Goal: Contribute content: Contribute content

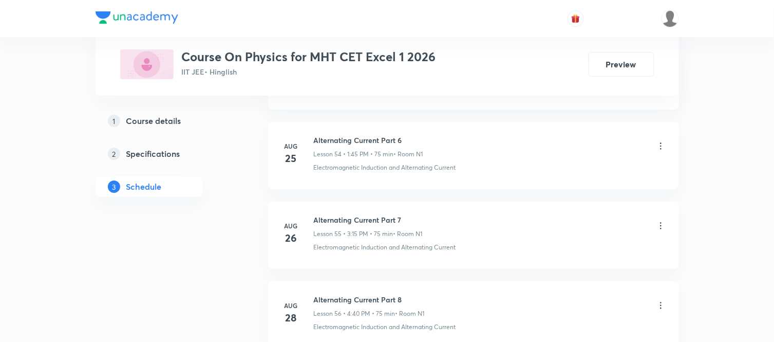
scroll to position [4946, 0]
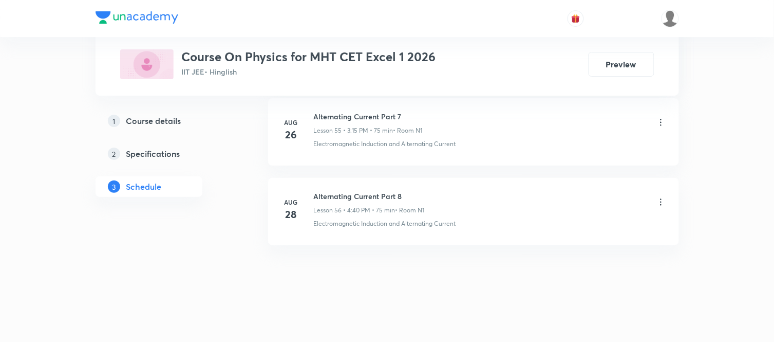
click at [355, 199] on h6 "Alternating Current Part 8" at bounding box center [369, 196] width 111 height 11
copy h6 "Alternating Current Part 8"
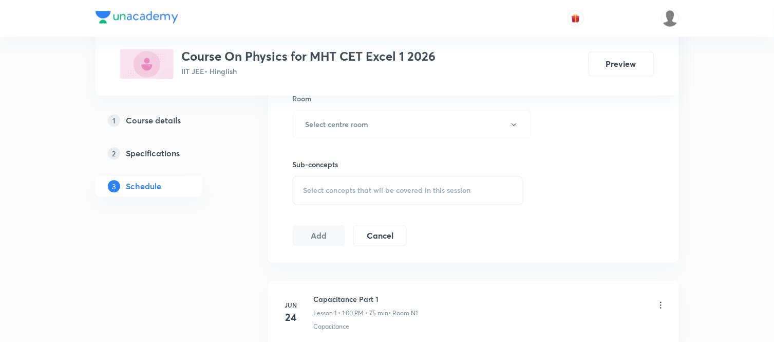
scroll to position [0, 0]
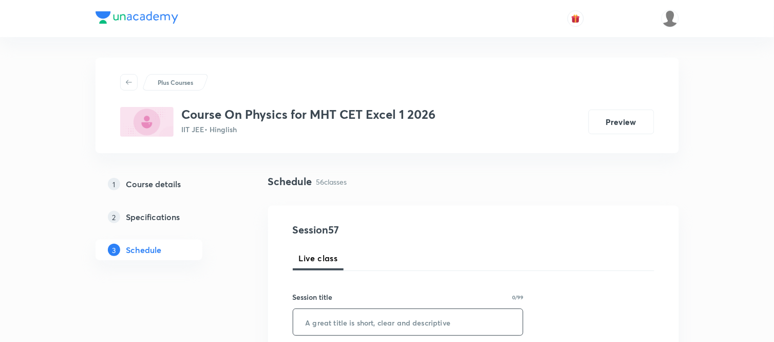
click at [342, 322] on input "text" at bounding box center [408, 322] width 230 height 26
paste input "Alternating Current Part 8"
type input "Alternating Current Part 9"
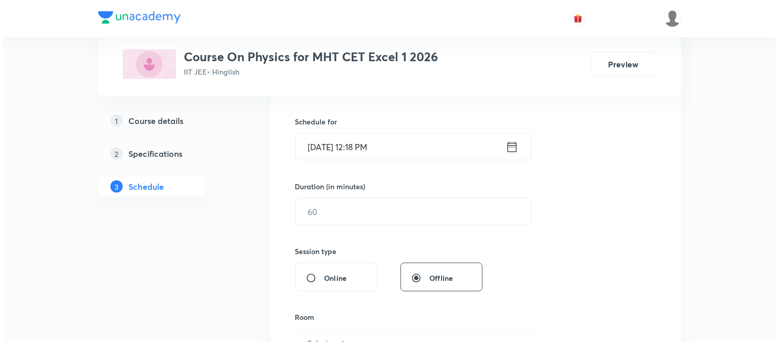
scroll to position [251, 0]
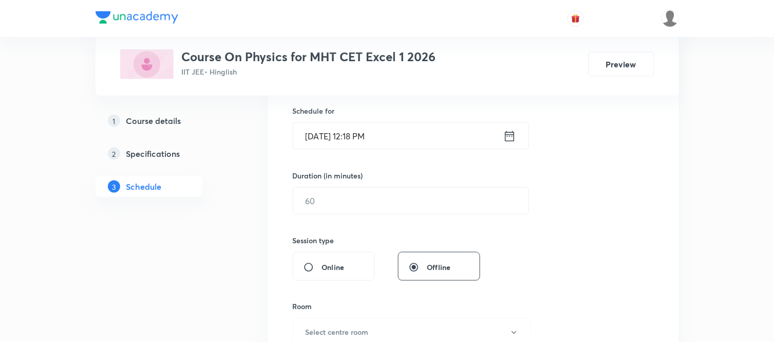
click at [510, 140] on icon at bounding box center [509, 136] width 13 height 14
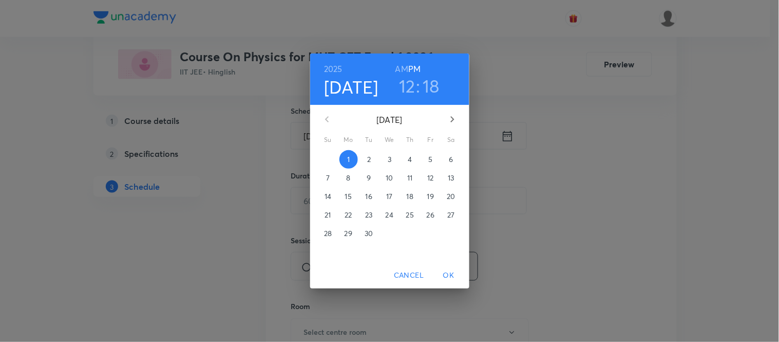
click at [411, 85] on h3 "12" at bounding box center [407, 86] width 16 height 22
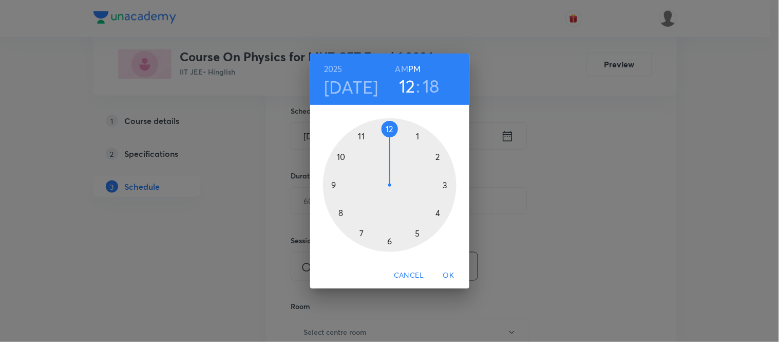
click at [416, 138] on div at bounding box center [390, 185] width 134 height 134
click at [332, 182] on div at bounding box center [390, 185] width 134 height 134
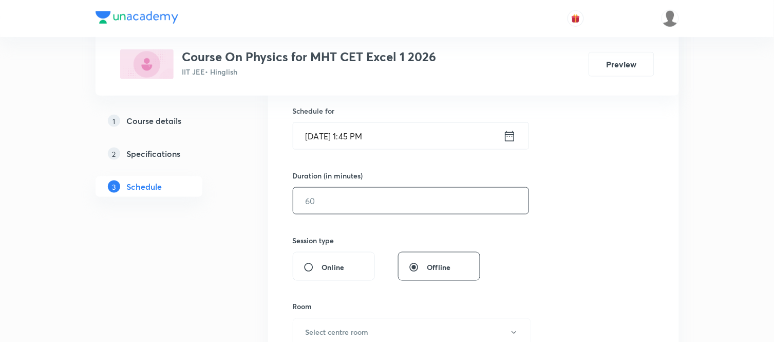
click at [325, 199] on input "text" at bounding box center [410, 201] width 235 height 26
type input "75"
click at [334, 330] on h6 "Select centre room" at bounding box center [337, 332] width 63 height 11
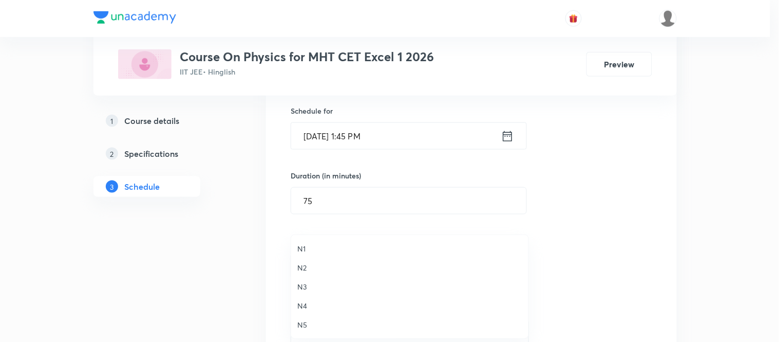
click at [307, 245] on span "N1" at bounding box center [409, 248] width 225 height 11
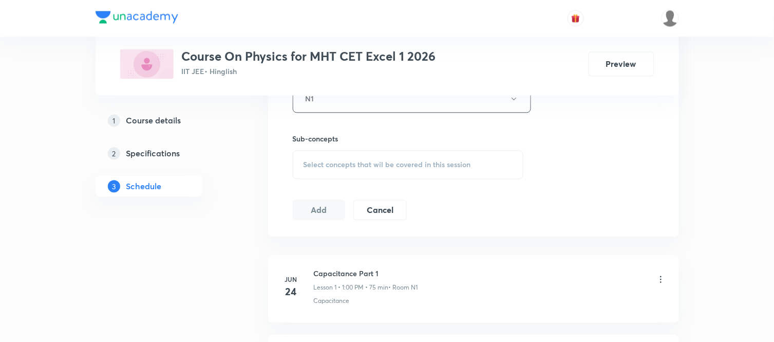
scroll to position [465, 0]
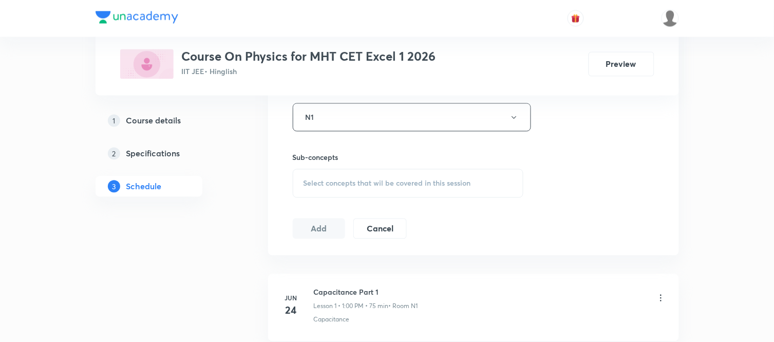
click at [450, 193] on div "Select concepts that wil be covered in this session" at bounding box center [408, 183] width 231 height 29
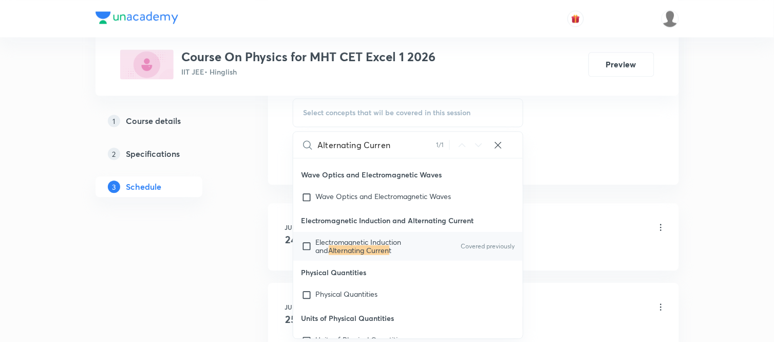
scroll to position [26014, 0]
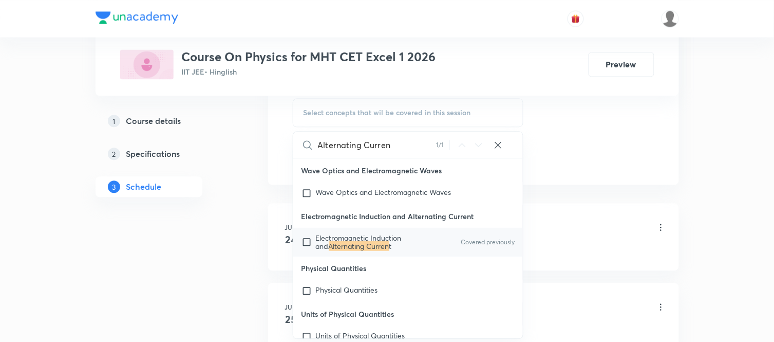
type input "Alternating Curren"
click at [371, 251] on span "Electromagnetic Induction and" at bounding box center [359, 242] width 86 height 18
checkbox input "true"
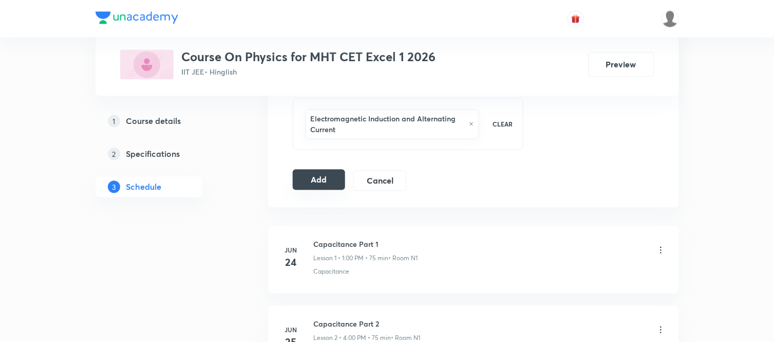
click at [322, 187] on button "Add" at bounding box center [319, 179] width 53 height 21
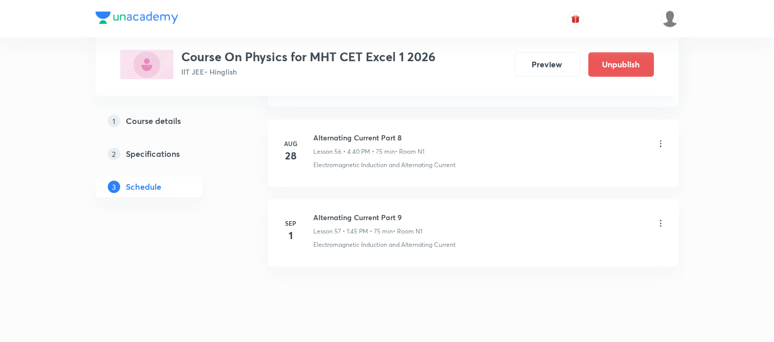
scroll to position [4554, 0]
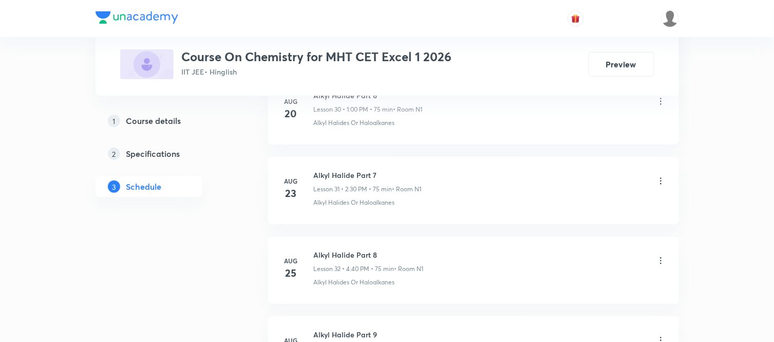
scroll to position [3273, 0]
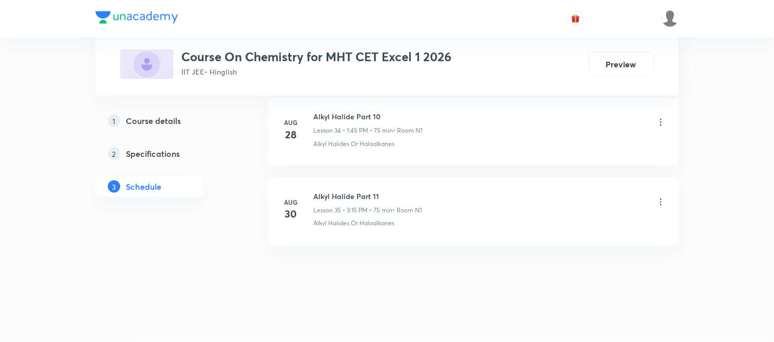
click at [341, 196] on h6 "Alkyl Halide Part 11" at bounding box center [368, 196] width 108 height 11
copy h6 "Alkyl Halide Part 11"
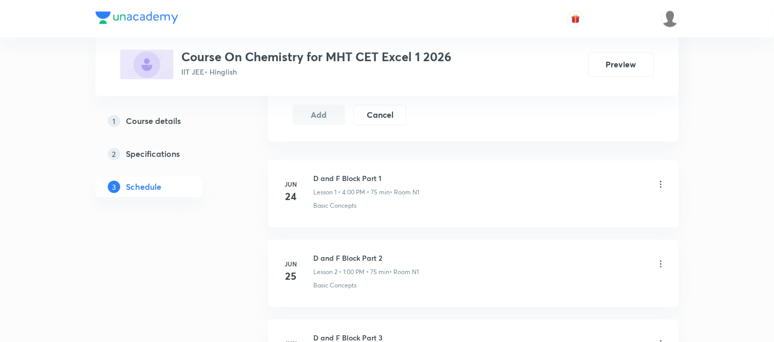
scroll to position [0, 0]
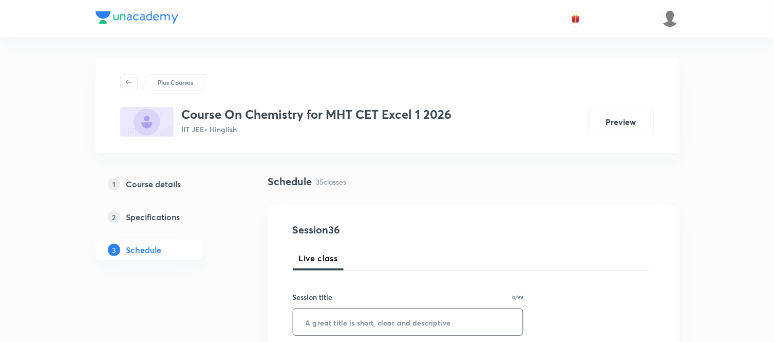
click at [342, 315] on input "text" at bounding box center [408, 322] width 230 height 26
paste input "Alkyl Halide Part 11"
type input "Alkyl Halide Part 12"
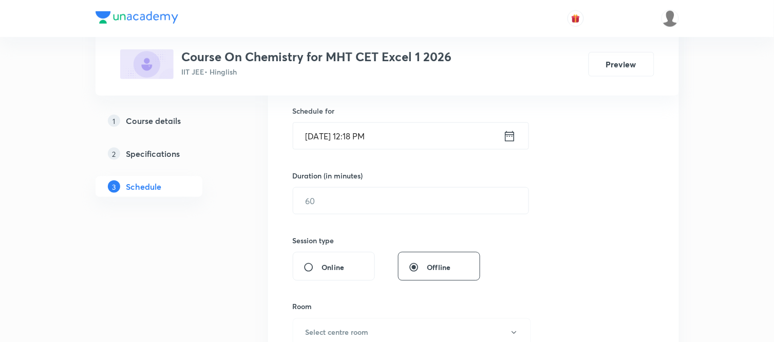
scroll to position [274, 0]
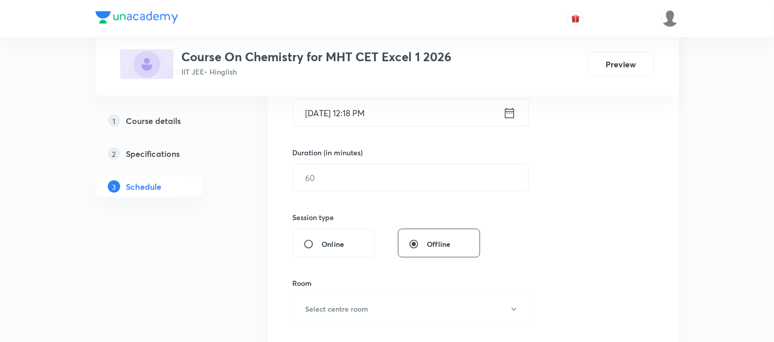
click at [508, 116] on icon at bounding box center [509, 113] width 13 height 14
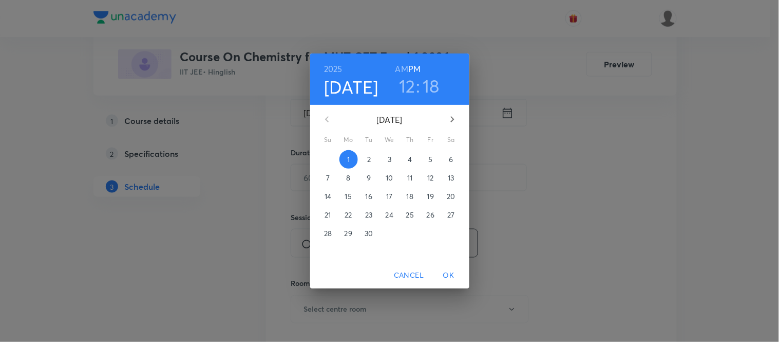
click at [399, 71] on h6 "AM" at bounding box center [402, 69] width 13 height 14
click at [413, 67] on h6 "PM" at bounding box center [414, 69] width 12 height 14
click at [417, 84] on h3 ":" at bounding box center [419, 86] width 4 height 22
click at [409, 84] on h3 "12" at bounding box center [407, 86] width 16 height 22
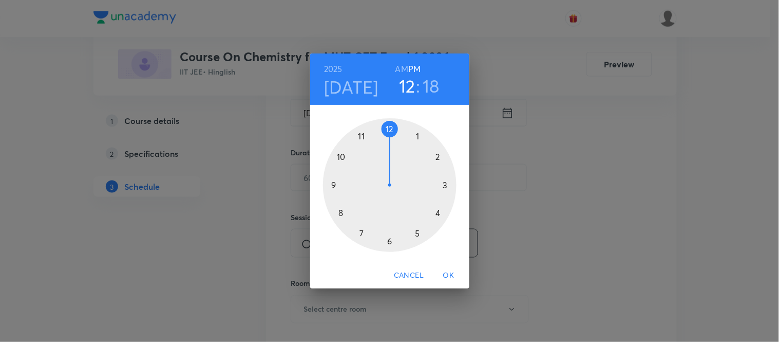
click at [444, 185] on div at bounding box center [390, 185] width 134 height 134
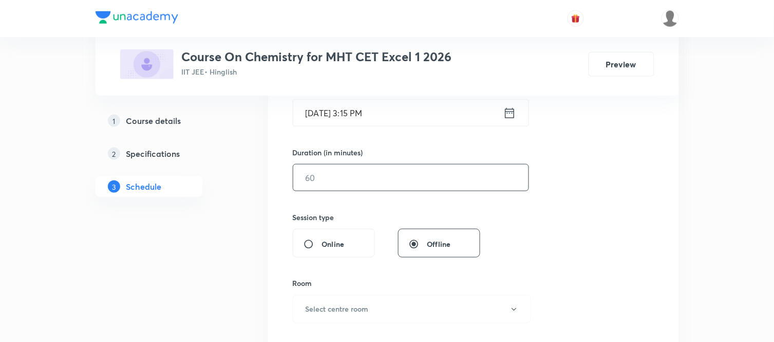
click at [337, 188] on input "text" at bounding box center [410, 177] width 235 height 26
type input "75"
click at [327, 316] on button "Select centre room" at bounding box center [412, 309] width 238 height 28
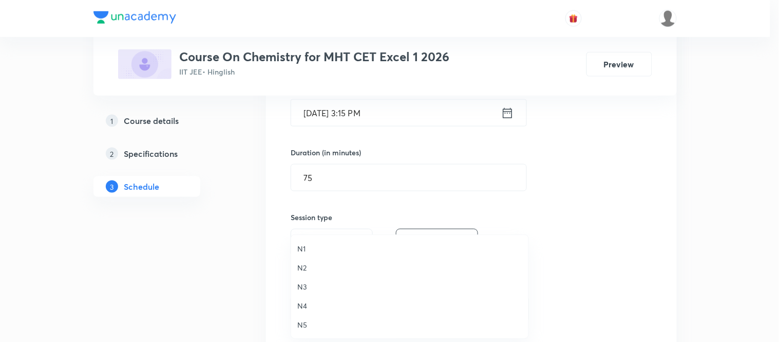
click at [310, 249] on span "N1" at bounding box center [409, 248] width 225 height 11
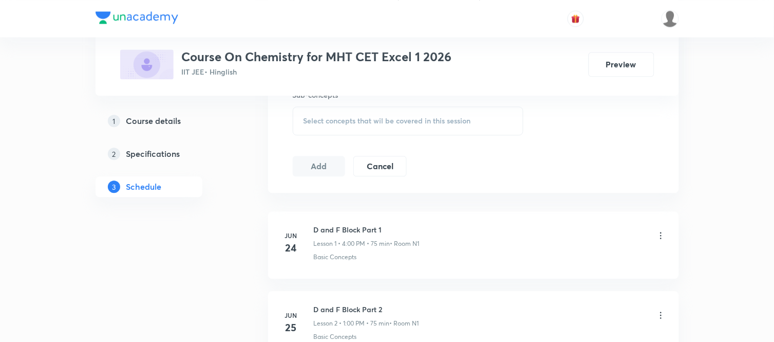
scroll to position [527, 0]
click at [394, 124] on span "Select concepts that wil be covered in this session" at bounding box center [387, 122] width 167 height 8
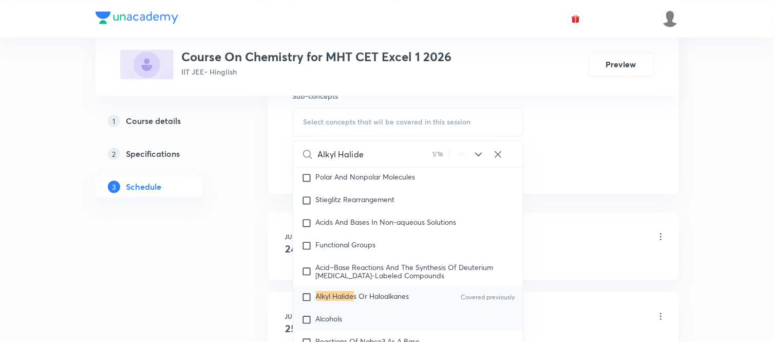
scroll to position [17982, 0]
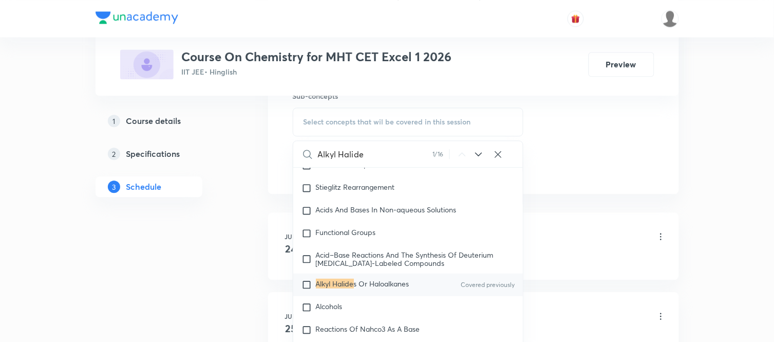
type input "Alkyl Halide"
click at [365, 288] on span "s Or Haloalkanes" at bounding box center [381, 283] width 55 height 10
checkbox input "true"
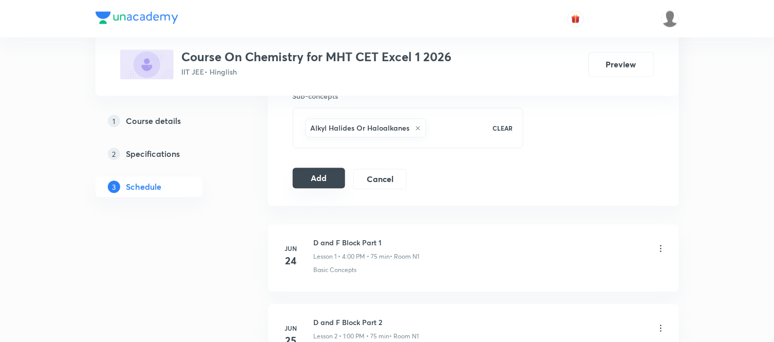
click at [299, 177] on button "Add" at bounding box center [319, 177] width 53 height 21
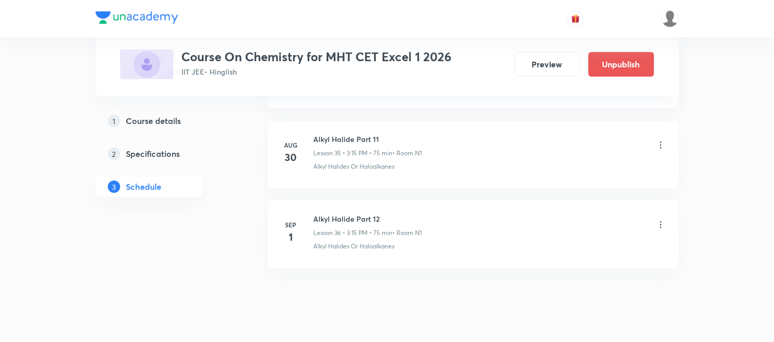
scroll to position [2880, 0]
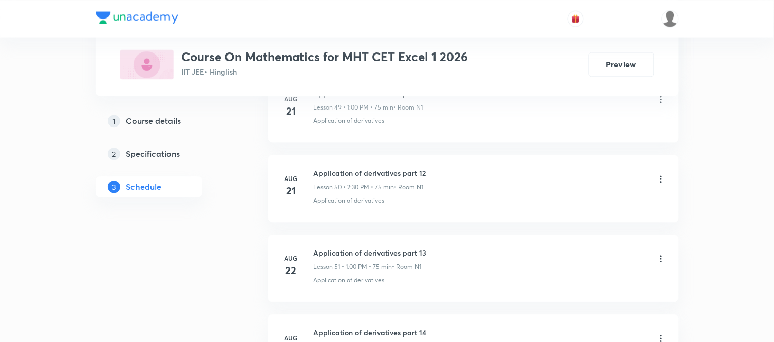
scroll to position [5267, 0]
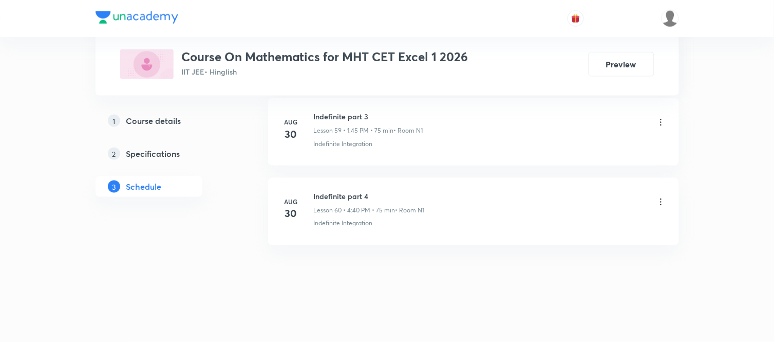
click at [338, 196] on h6 "Indefinite part 4" at bounding box center [369, 196] width 111 height 11
copy h6 "Indefinite part 4"
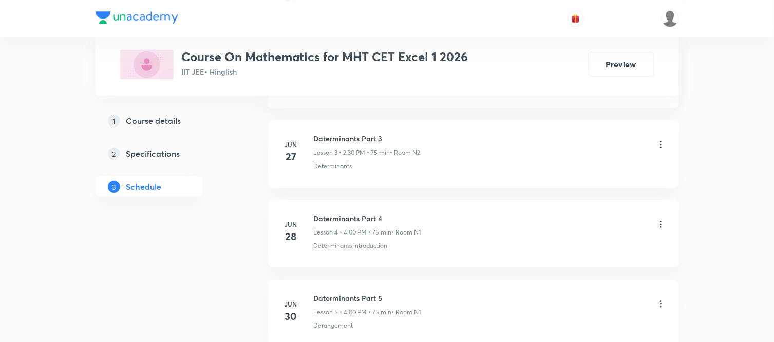
scroll to position [180, 0]
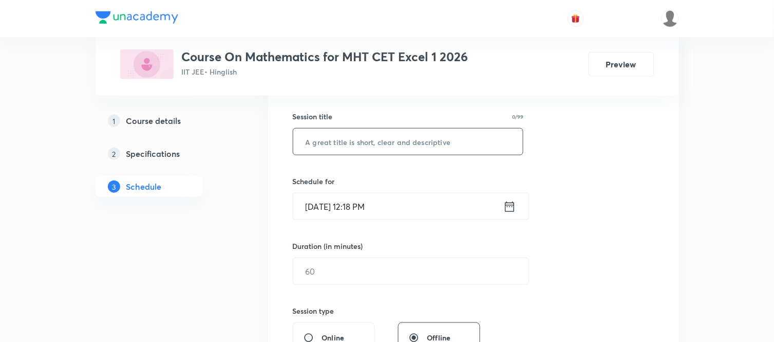
click at [349, 142] on input "text" at bounding box center [408, 141] width 230 height 26
paste input "Indefinite part 4"
type input "Indefinite part 5"
click at [508, 208] on icon at bounding box center [509, 206] width 13 height 14
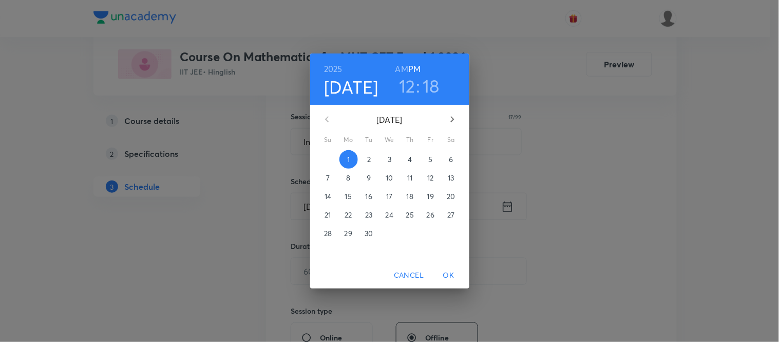
click at [408, 90] on h3 "12" at bounding box center [407, 86] width 16 height 22
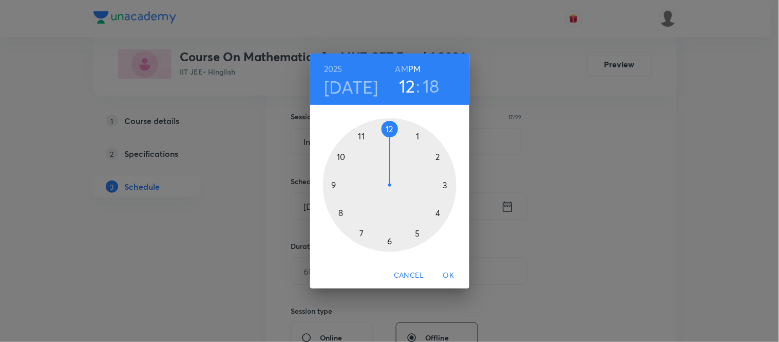
click at [440, 213] on div at bounding box center [390, 185] width 134 height 134
click at [339, 211] on div at bounding box center [390, 185] width 134 height 134
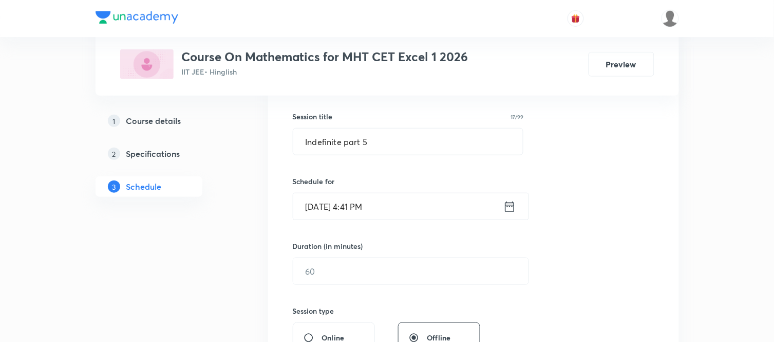
click at [509, 206] on icon at bounding box center [509, 206] width 13 height 14
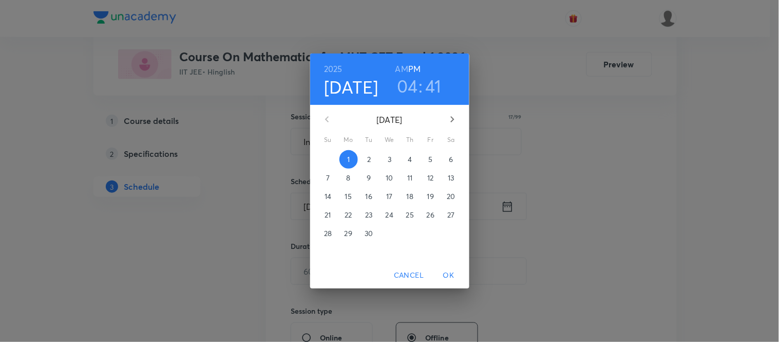
click at [434, 80] on h3 "41" at bounding box center [433, 86] width 16 height 22
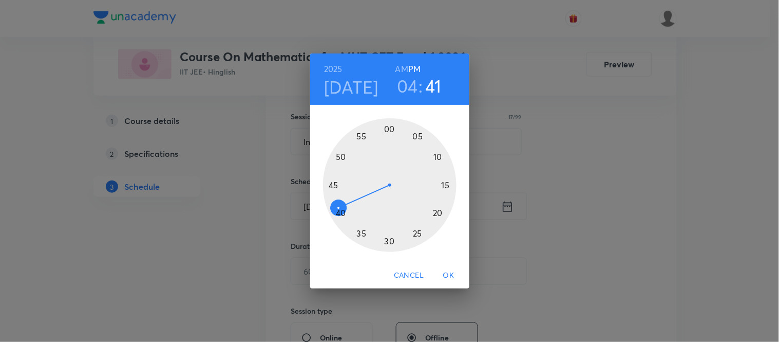
click at [340, 211] on div at bounding box center [390, 185] width 134 height 134
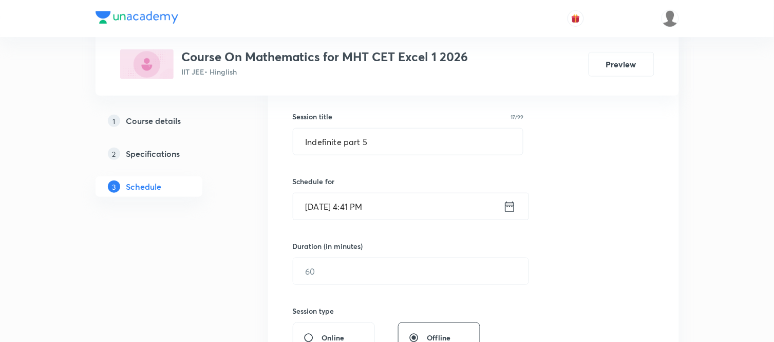
click at [509, 206] on icon at bounding box center [509, 206] width 13 height 14
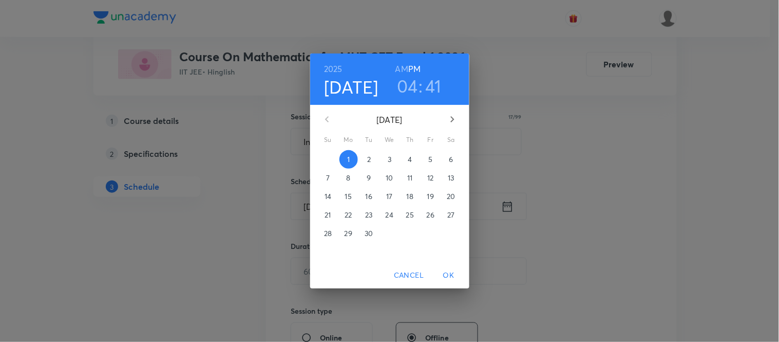
click at [434, 85] on h3 "41" at bounding box center [433, 86] width 16 height 22
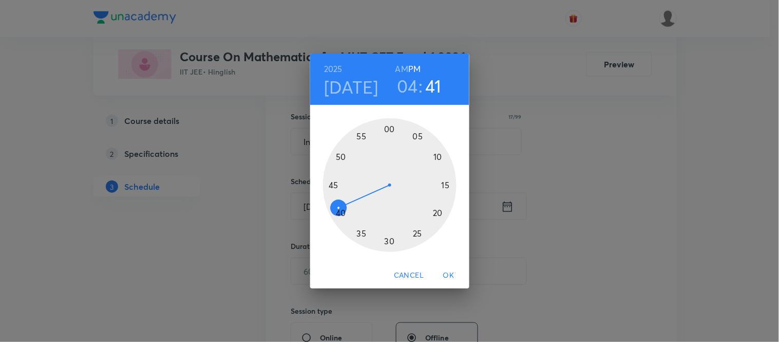
click at [340, 214] on div at bounding box center [390, 185] width 134 height 134
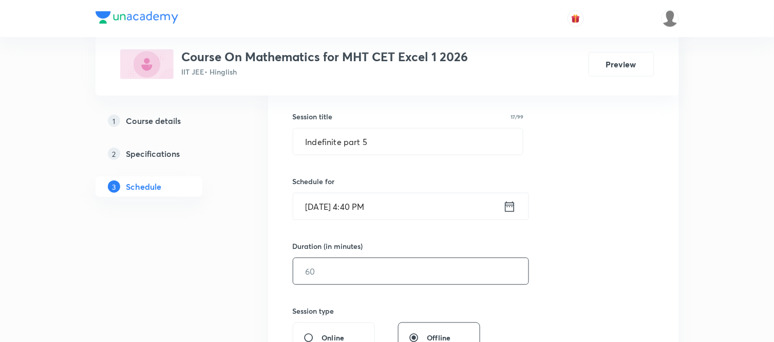
click at [334, 264] on input "text" at bounding box center [410, 271] width 235 height 26
type input "75"
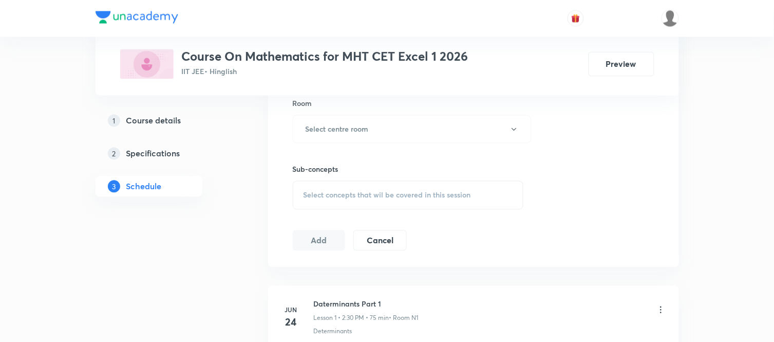
scroll to position [454, 0]
click at [316, 116] on button "Select centre room" at bounding box center [412, 129] width 238 height 28
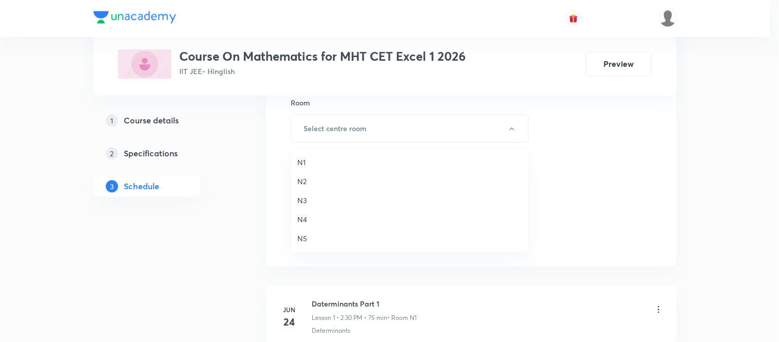
click at [304, 162] on span "N1" at bounding box center [409, 162] width 225 height 11
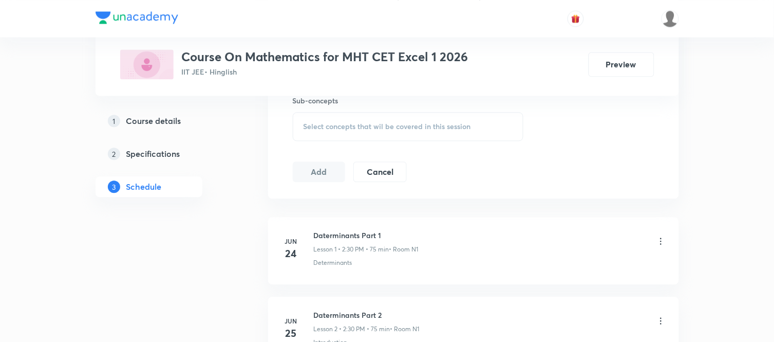
scroll to position [546, 0]
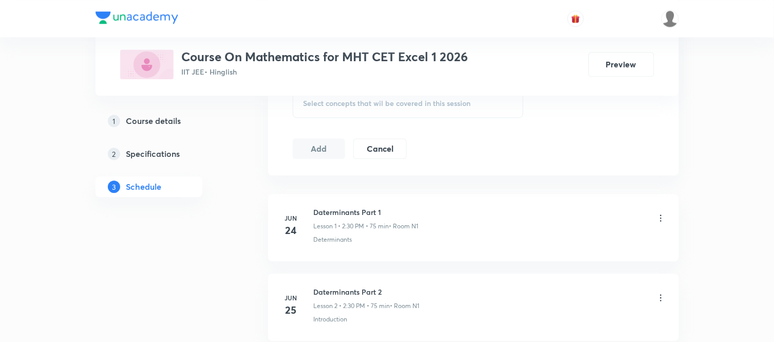
click at [345, 95] on div "Plus Courses Course On Mathematics for MHT CET Excel 1 2026 IIT JEE • Hinglish …" at bounding box center [388, 48] width 584 height 96
click at [346, 101] on span "Select concepts that wil be covered in this session" at bounding box center [387, 103] width 167 height 8
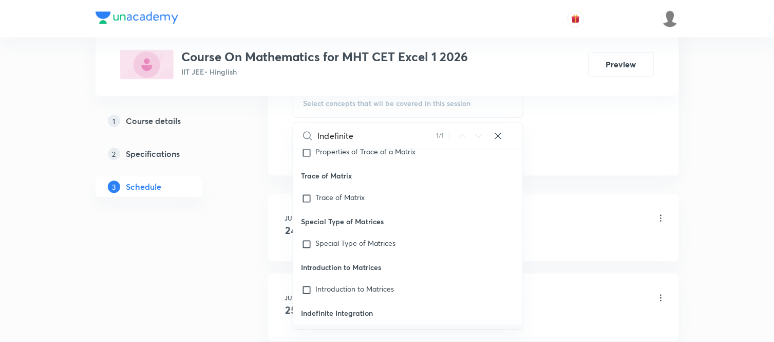
scroll to position [23883, 0]
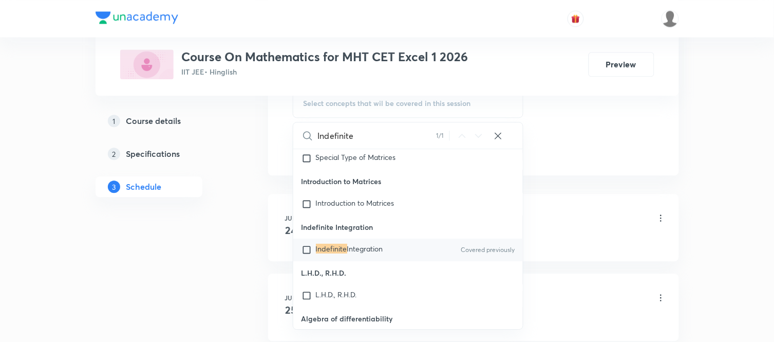
type input "Indefinite"
click at [362, 255] on p "Indefinite Integration" at bounding box center [349, 250] width 67 height 10
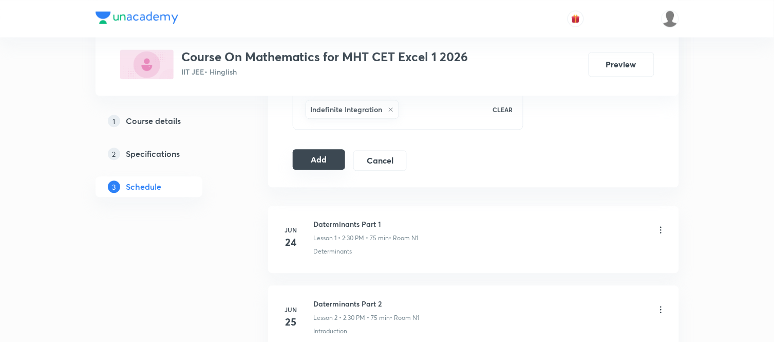
click at [322, 160] on button "Add" at bounding box center [319, 159] width 53 height 21
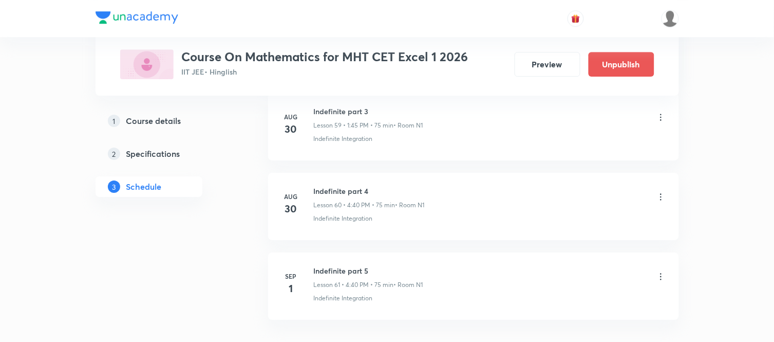
scroll to position [4873, 0]
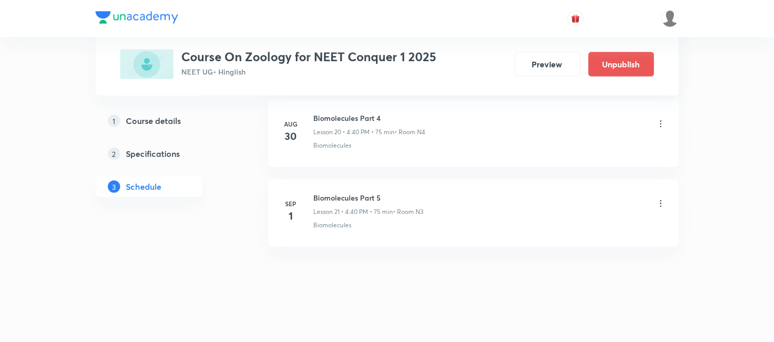
scroll to position [2156, 0]
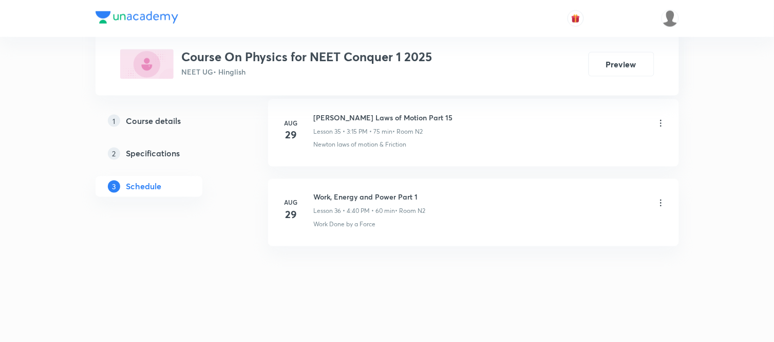
scroll to position [3352, 0]
click at [360, 206] on p "Lesson 36 • 4:40 PM • 60 min" at bounding box center [355, 210] width 82 height 9
click at [366, 202] on div "Work, Energy and Power Part 1 Lesson 36 • 4:40 PM • 60 min • Room N2" at bounding box center [370, 203] width 112 height 24
click at [351, 198] on h6 "Work, Energy and Power Part 1" at bounding box center [370, 196] width 112 height 11
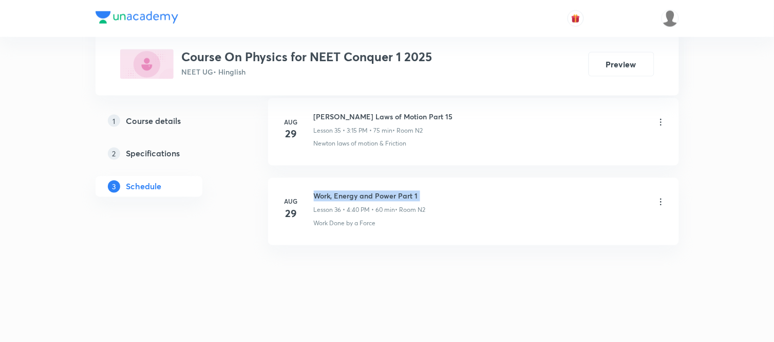
click at [351, 198] on h6 "Work, Energy and Power Part 1" at bounding box center [370, 196] width 112 height 11
copy h6 "Work, Energy and Power Part 1"
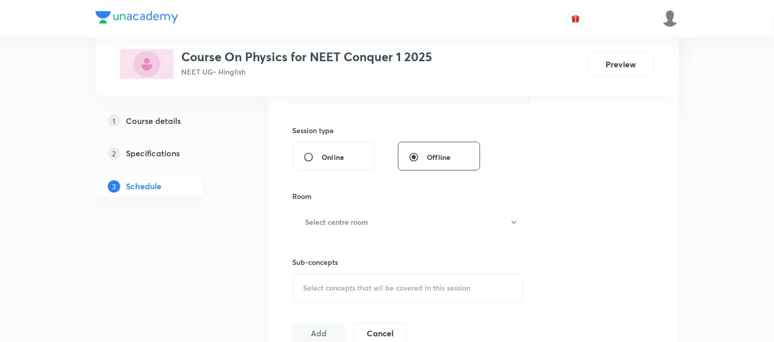
scroll to position [62, 0]
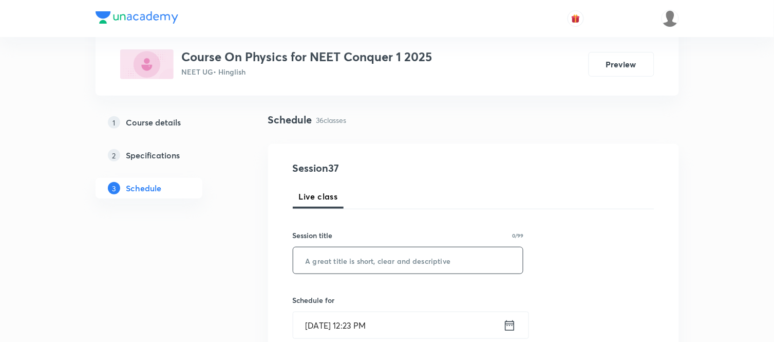
click at [351, 259] on input "text" at bounding box center [408, 260] width 230 height 26
paste input "Work, Energy and Power Part 1"
type input "Work, Energy and Power Part 2"
click at [510, 326] on icon at bounding box center [509, 325] width 13 height 14
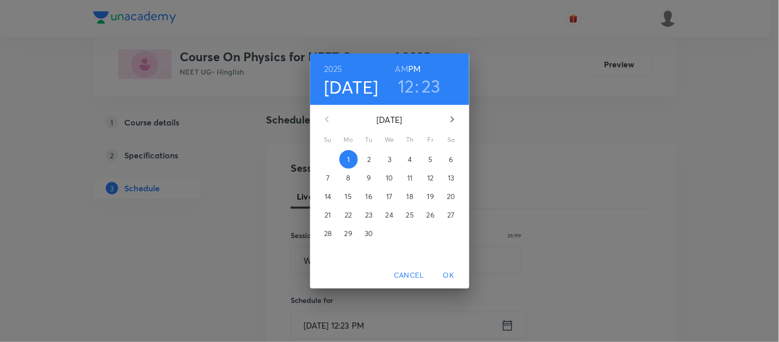
click at [408, 84] on h3 "12" at bounding box center [406, 86] width 16 height 22
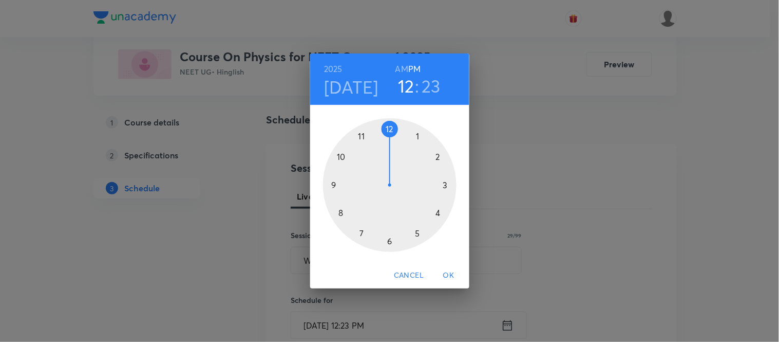
click at [446, 186] on div at bounding box center [390, 185] width 134 height 134
click at [447, 183] on div at bounding box center [390, 185] width 134 height 134
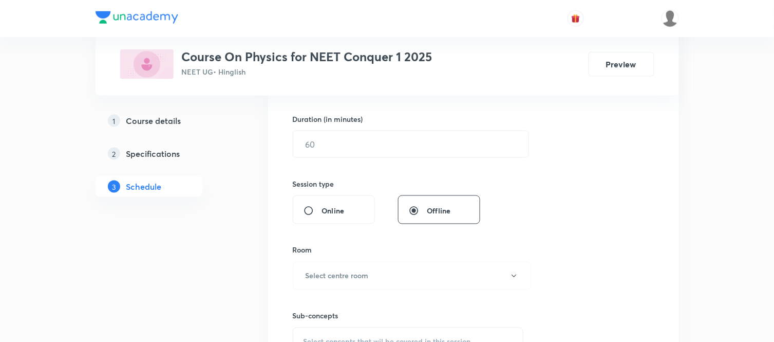
scroll to position [312, 0]
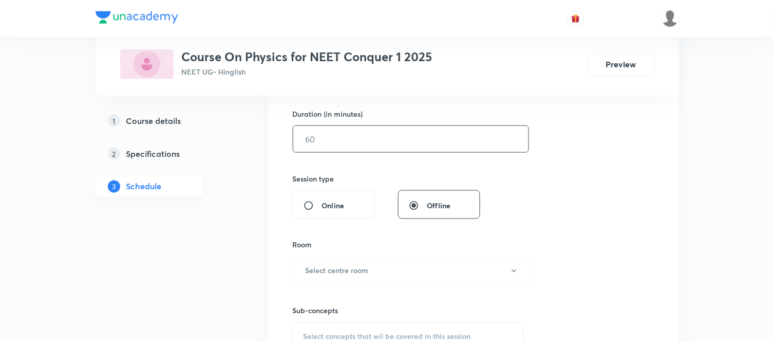
click at [346, 135] on input "text" at bounding box center [410, 139] width 235 height 26
type input "75"
click at [316, 279] on button "Select centre room" at bounding box center [412, 270] width 238 height 28
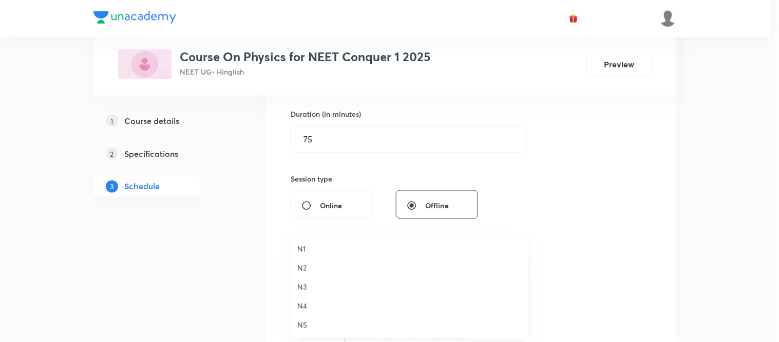
click at [304, 300] on span "N4" at bounding box center [409, 305] width 225 height 11
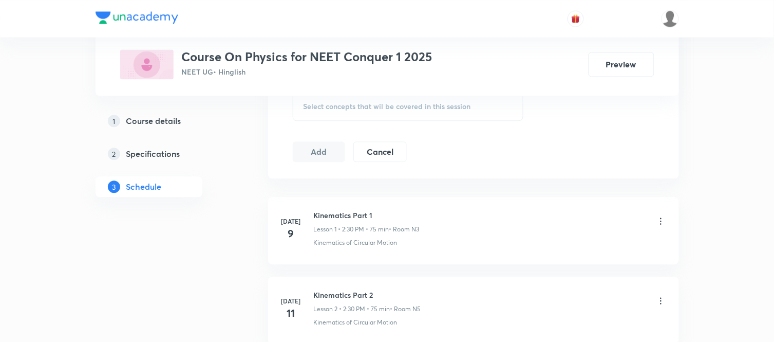
scroll to position [541, 0]
click at [323, 106] on span "Select concepts that wil be covered in this session" at bounding box center [387, 108] width 167 height 8
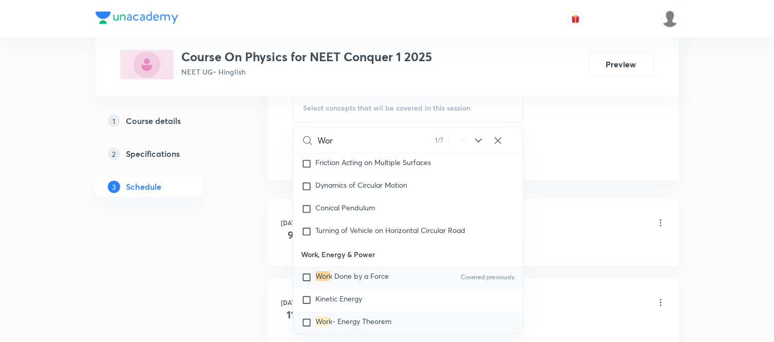
scroll to position [2607, 0]
type input "Wor"
click at [398, 286] on div "Wor k Done by a Force Covered previously" at bounding box center [408, 275] width 230 height 23
checkbox input "true"
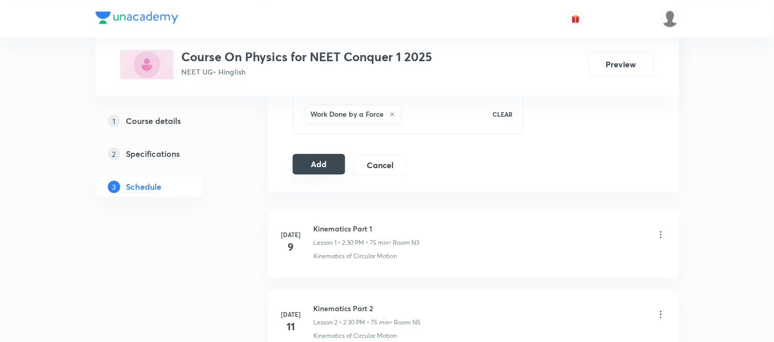
click at [326, 167] on button "Add" at bounding box center [319, 164] width 53 height 21
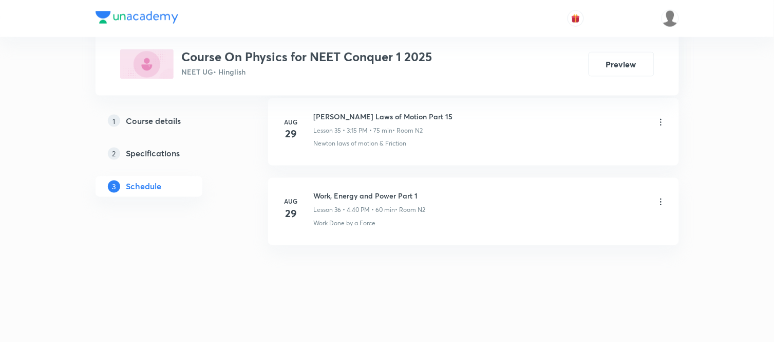
scroll to position [2880, 0]
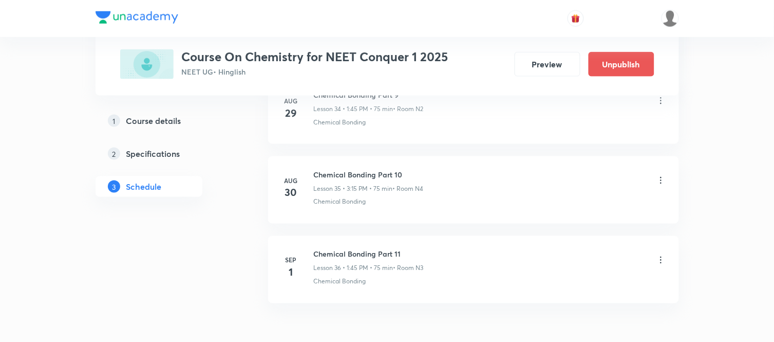
scroll to position [3352, 0]
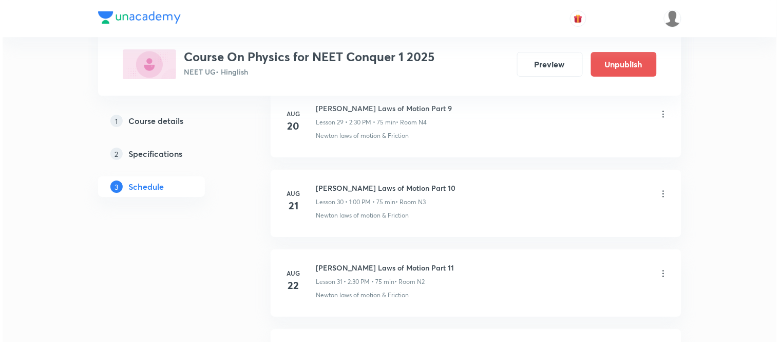
scroll to position [3432, 0]
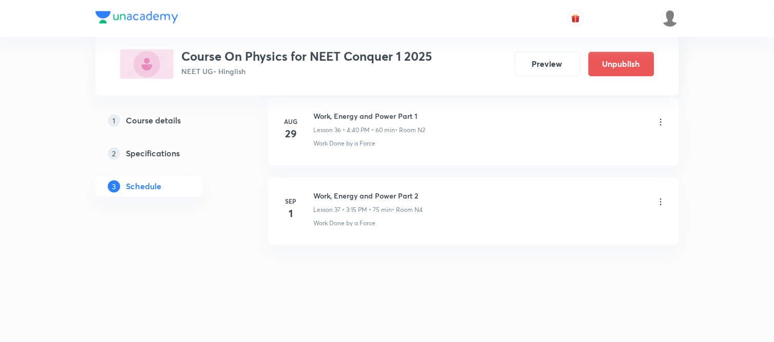
click at [659, 203] on icon at bounding box center [661, 202] width 10 height 10
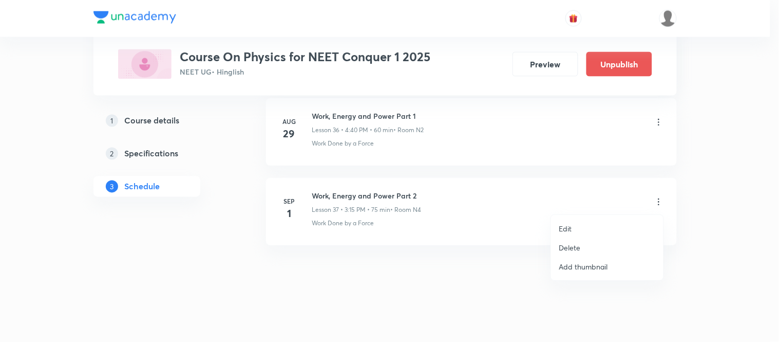
click at [573, 227] on li "Edit" at bounding box center [607, 228] width 113 height 19
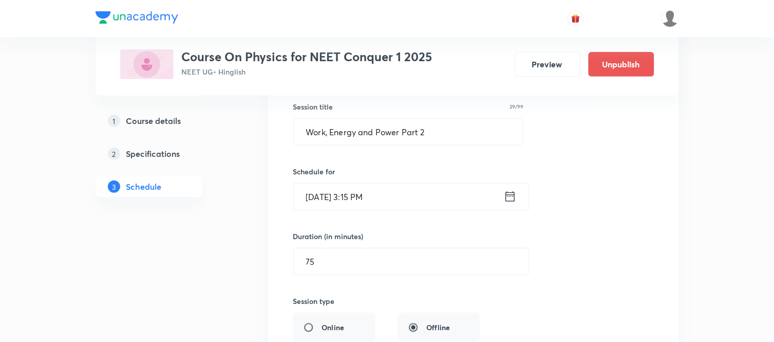
scroll to position [3355, 0]
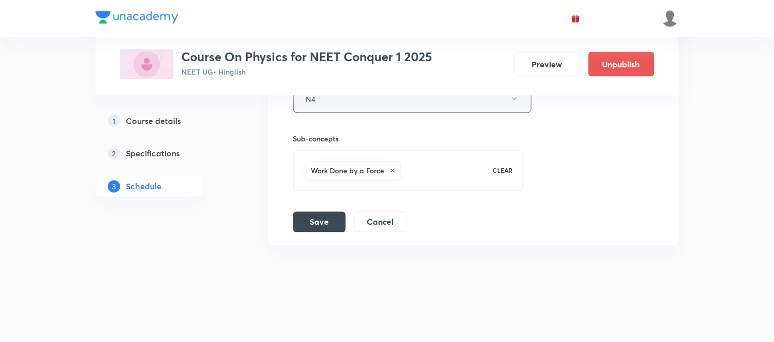
click at [364, 105] on button "N4" at bounding box center [412, 99] width 238 height 28
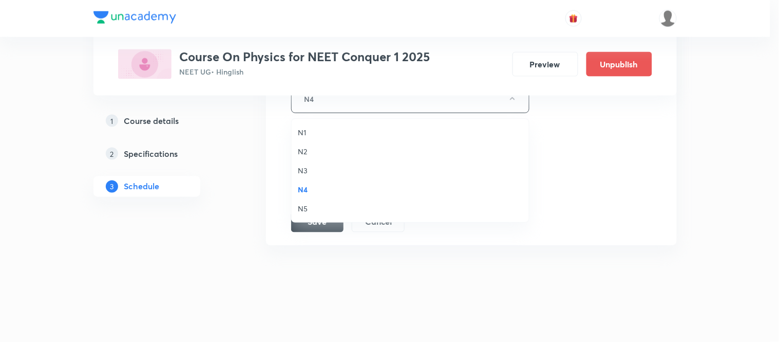
click at [306, 172] on span "N3" at bounding box center [410, 170] width 225 height 11
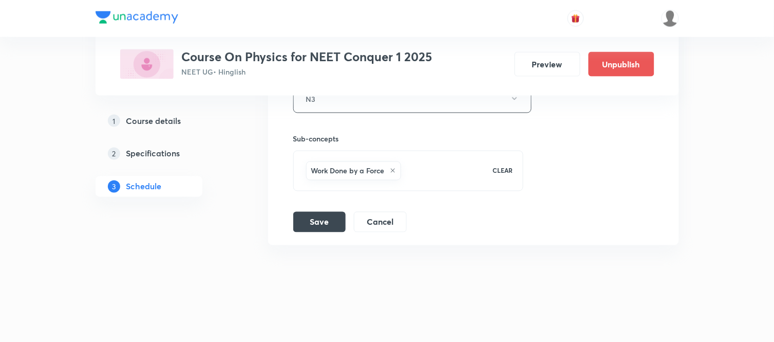
click at [307, 210] on div "Session title 29/99 Work, Energy and Power Part 2 ​ Schedule for Sep 1, 2025, 3…" at bounding box center [473, 8] width 361 height 447
click at [307, 216] on button "Save" at bounding box center [319, 221] width 52 height 21
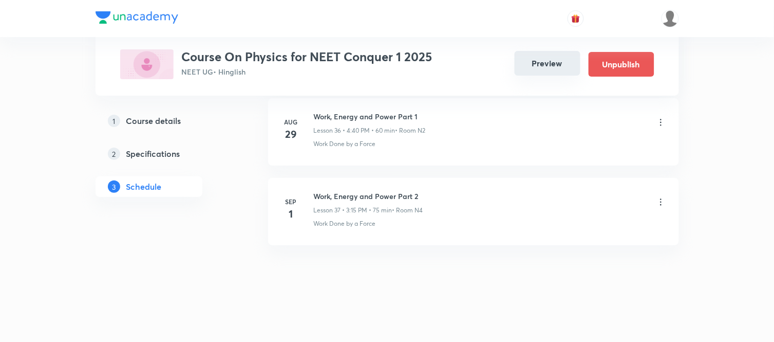
scroll to position [2960, 0]
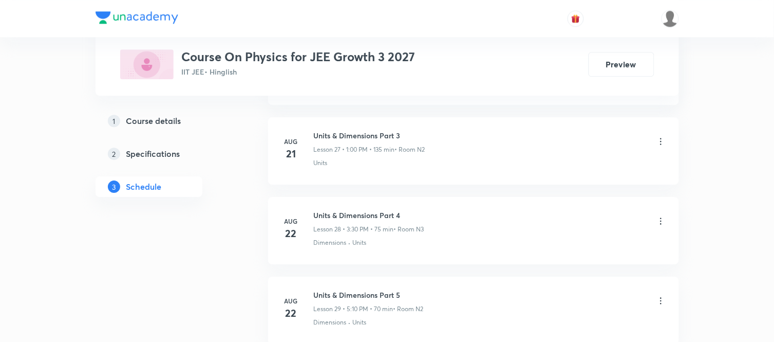
scroll to position [3273, 0]
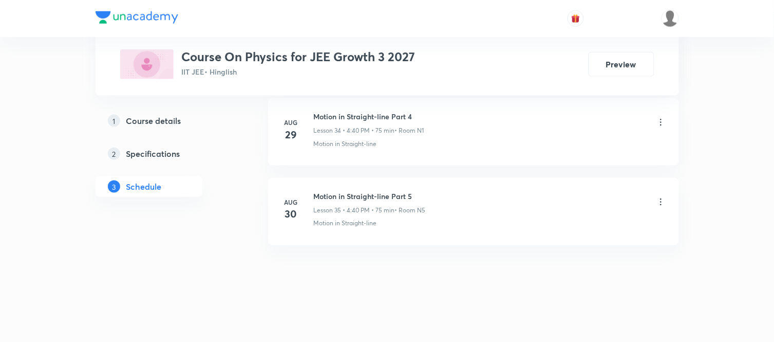
click at [371, 199] on h6 "Motion in Straight-line Part 5" at bounding box center [370, 196] width 112 height 11
copy h6 "Motion in Straight-line Part 5"
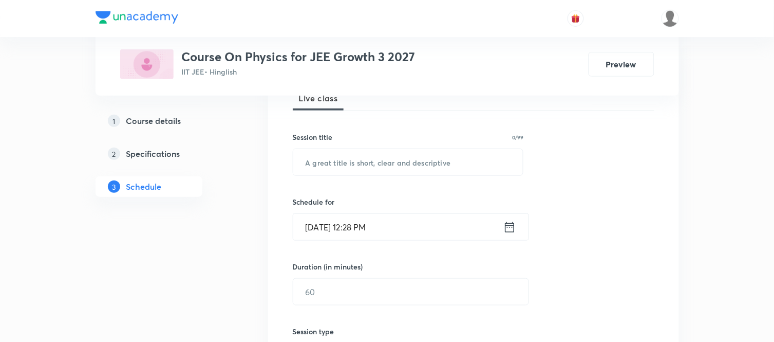
scroll to position [0, 0]
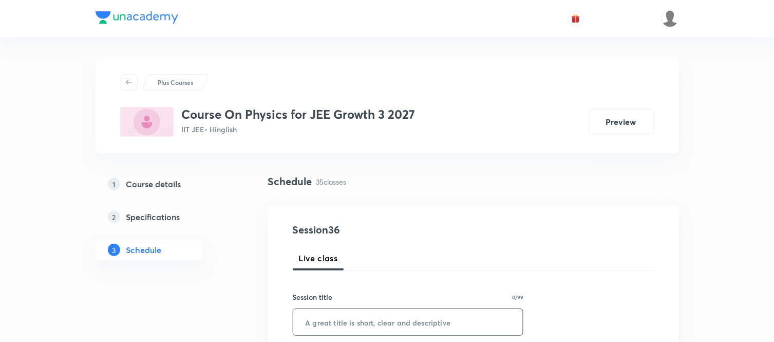
click at [343, 312] on input "text" at bounding box center [408, 322] width 230 height 26
paste input "Motion in Straight-line Part 5"
type input "Motion in Straight-line Part 6"
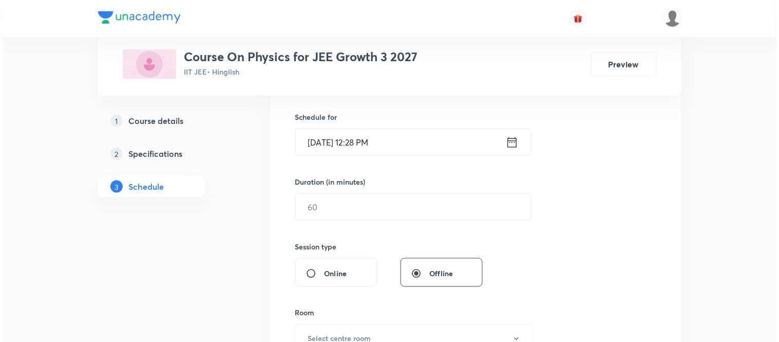
scroll to position [251, 0]
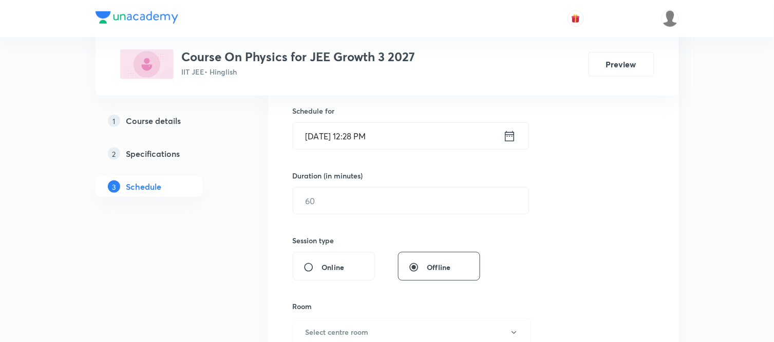
click at [503, 137] on icon at bounding box center [509, 136] width 13 height 14
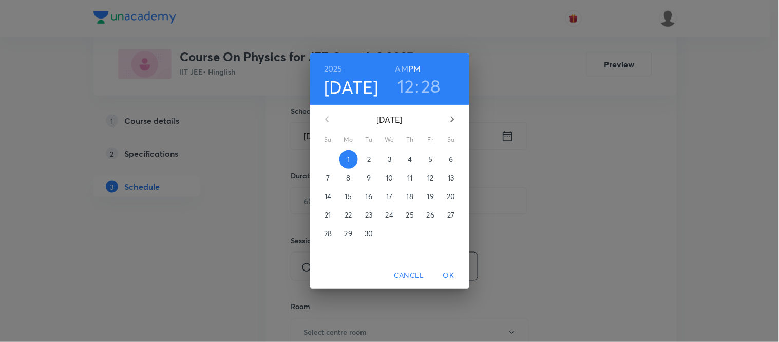
click at [407, 88] on h3 "12" at bounding box center [406, 86] width 16 height 22
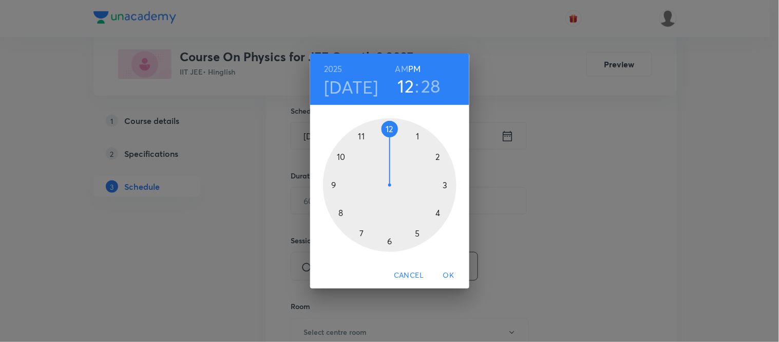
click at [445, 183] on div at bounding box center [390, 185] width 134 height 134
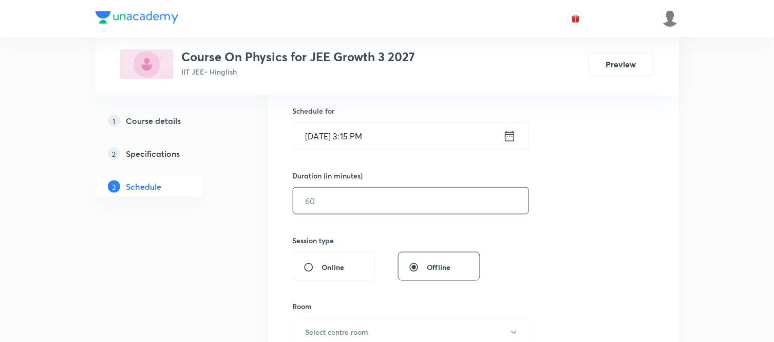
click at [356, 206] on input "text" at bounding box center [410, 201] width 235 height 26
type input "75"
click at [347, 320] on button "Select centre room" at bounding box center [412, 332] width 238 height 28
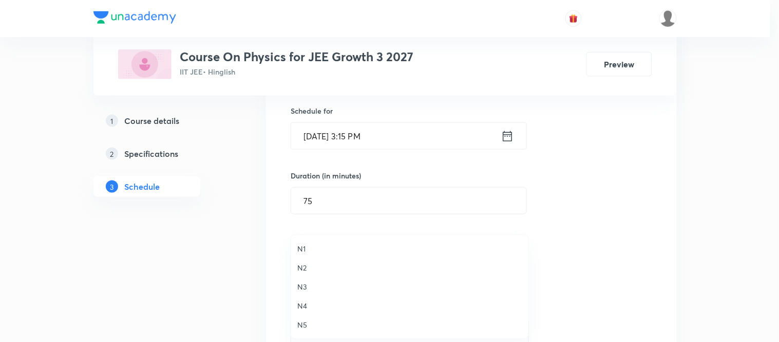
click at [308, 265] on span "N2" at bounding box center [409, 267] width 225 height 11
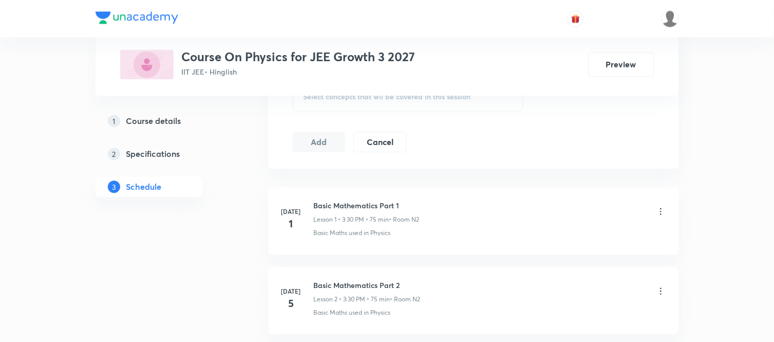
scroll to position [530, 0]
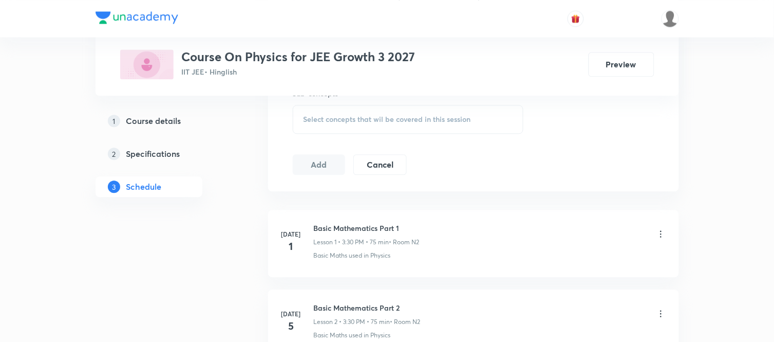
click at [396, 126] on div "Select concepts that wil be covered in this session" at bounding box center [408, 119] width 231 height 29
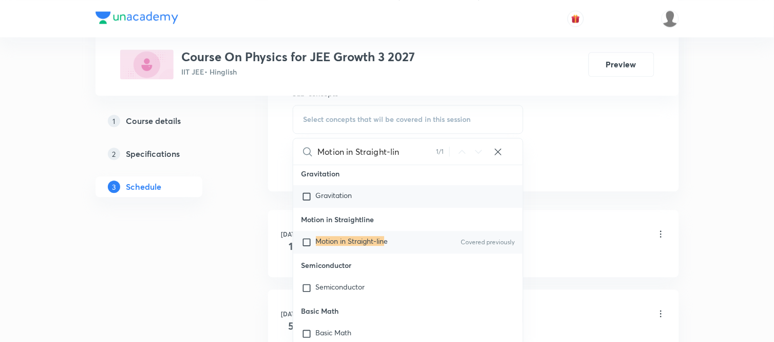
scroll to position [27648, 0]
type input "Motion in Straight-lin"
click at [350, 246] on mark "Motion in Straight-lin" at bounding box center [350, 241] width 68 height 10
checkbox input "true"
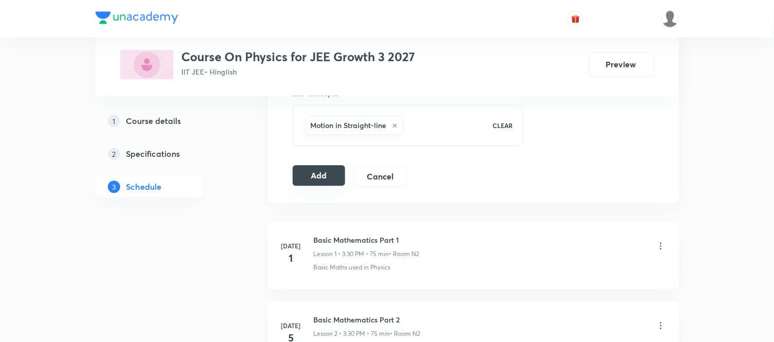
click at [300, 171] on button "Add" at bounding box center [319, 175] width 53 height 21
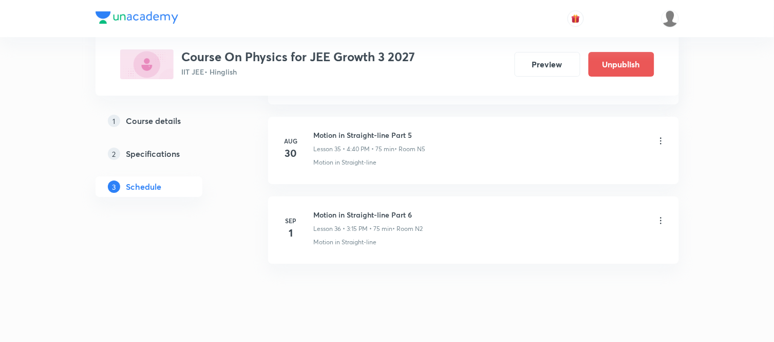
scroll to position [2880, 0]
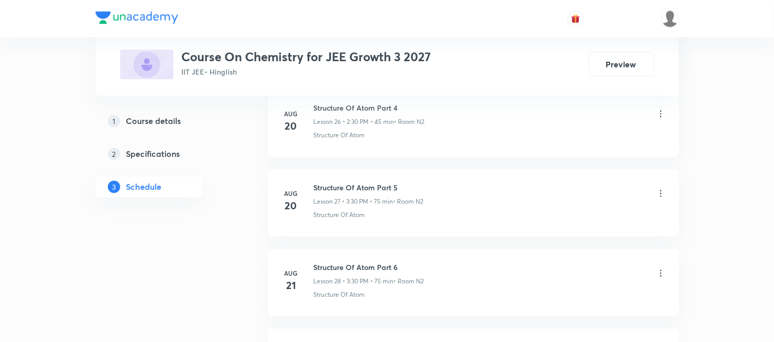
scroll to position [2874, 0]
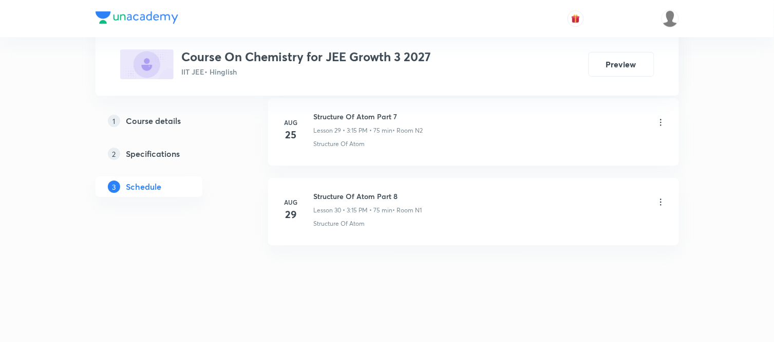
click at [341, 189] on li "Aug 29 Structure Of Atom Part 8 Lesson 30 • 3:15 PM • 75 min • Room N1 Structur…" at bounding box center [473, 211] width 411 height 67
copy h6 "Structure Of Atom Part 8"
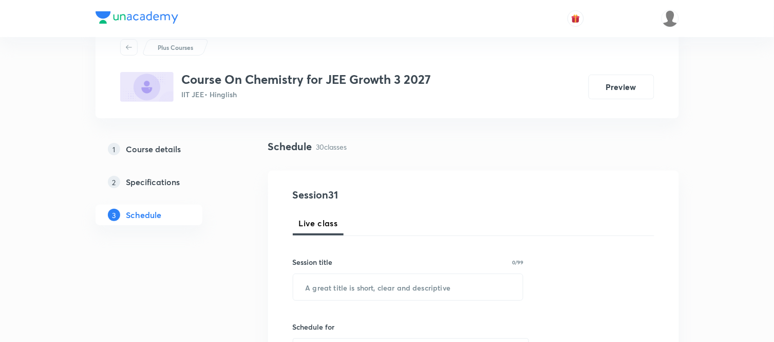
scroll to position [0, 0]
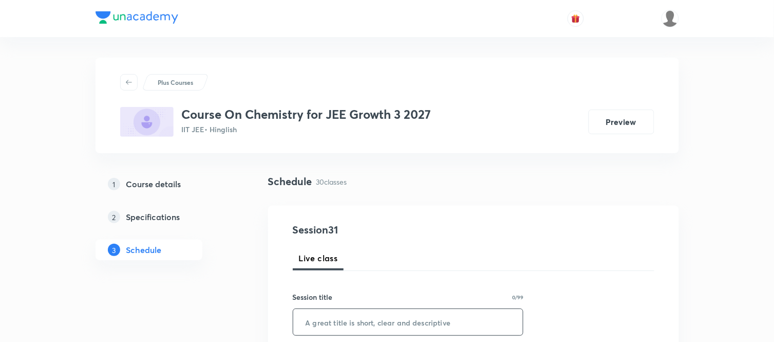
click at [334, 328] on input "text" at bounding box center [408, 322] width 230 height 26
paste input "Structure Of Atom Part 8"
type input "Structure Of Atom Part 9"
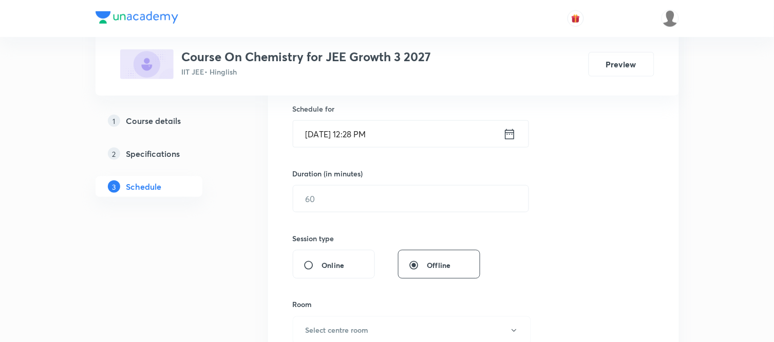
scroll to position [274, 0]
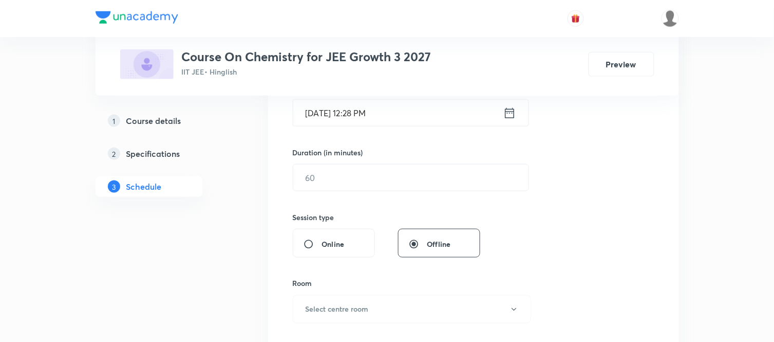
click at [512, 112] on icon at bounding box center [509, 113] width 13 height 14
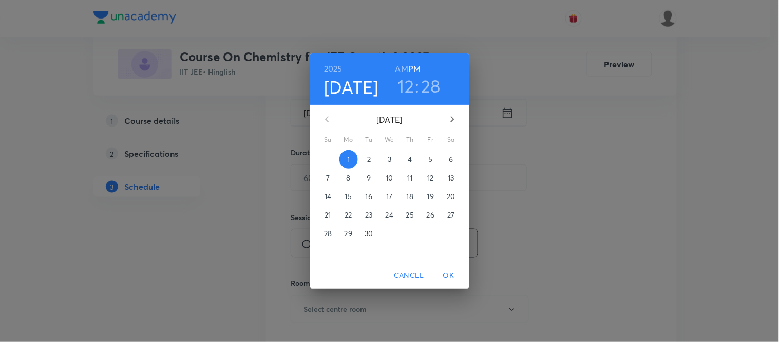
click at [408, 80] on h3 "12" at bounding box center [406, 86] width 16 height 22
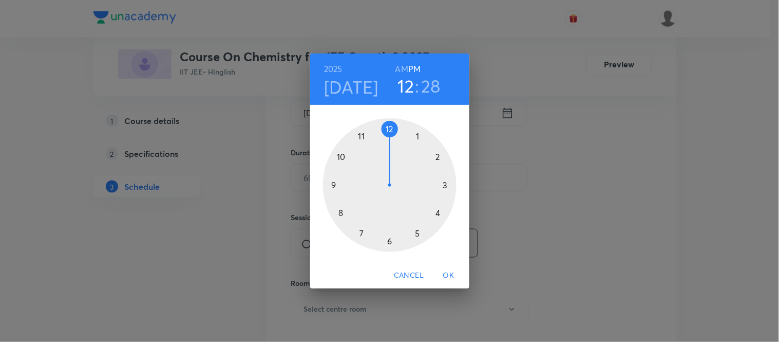
click at [439, 214] on div at bounding box center [390, 185] width 134 height 134
click at [341, 211] on div at bounding box center [390, 185] width 134 height 134
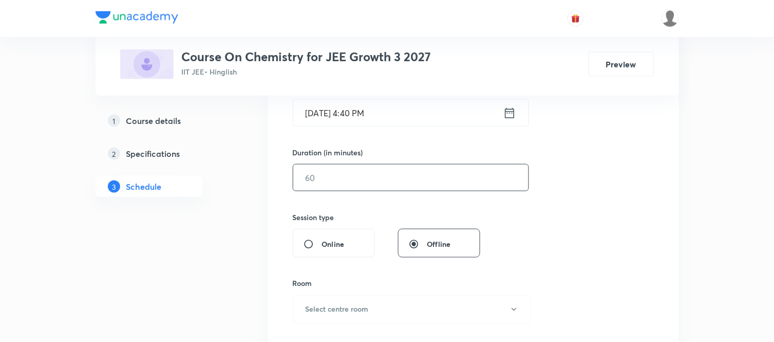
click at [335, 186] on input "text" at bounding box center [410, 177] width 235 height 26
type input "75"
click at [322, 307] on h6 "Select centre room" at bounding box center [337, 309] width 63 height 11
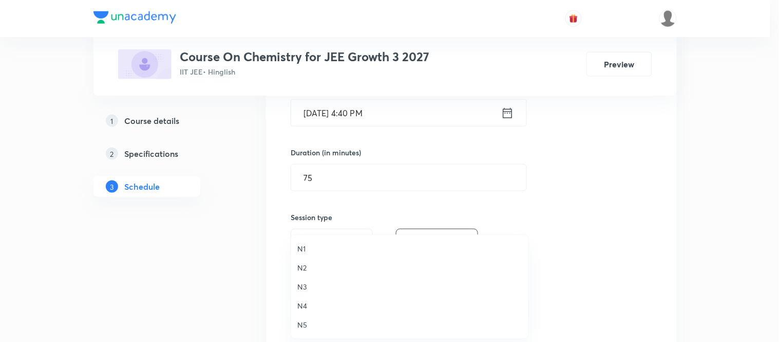
click at [302, 260] on li "N2" at bounding box center [409, 267] width 237 height 19
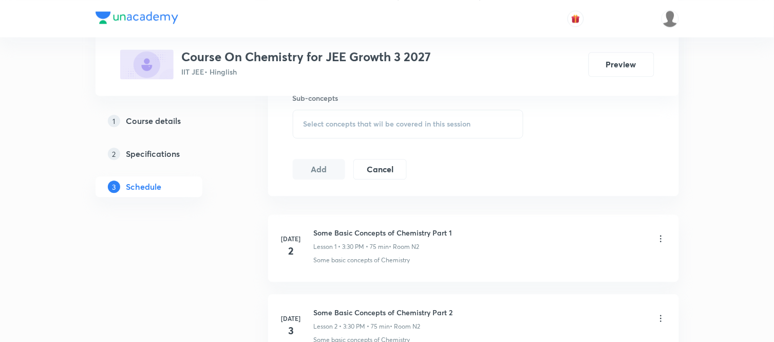
scroll to position [548, 0]
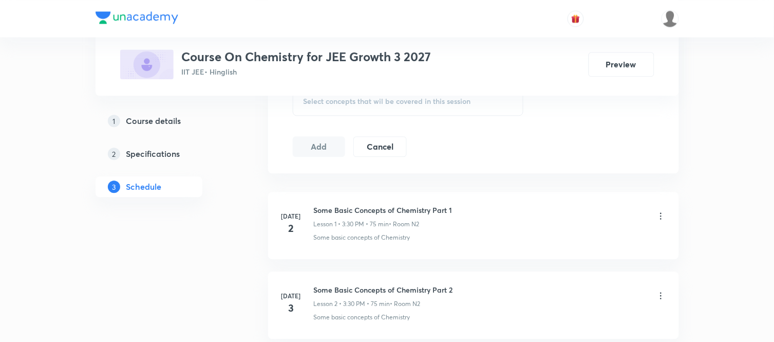
click at [384, 108] on div "Select concepts that wil be covered in this session" at bounding box center [408, 101] width 231 height 29
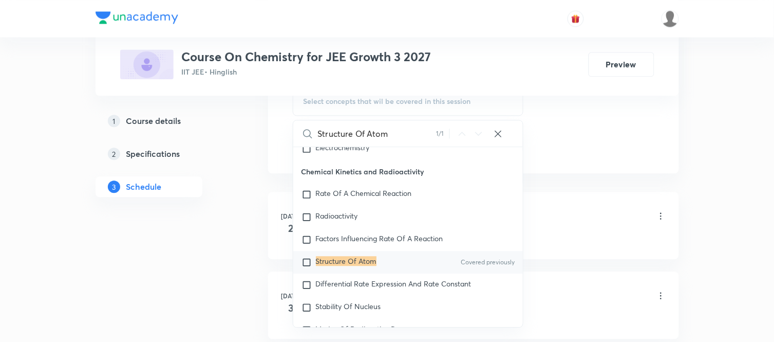
scroll to position [4630, 0]
type input "Structure Of Atom"
click at [366, 269] on div "Structure Of Atom Covered previously" at bounding box center [408, 261] width 230 height 23
checkbox input "true"
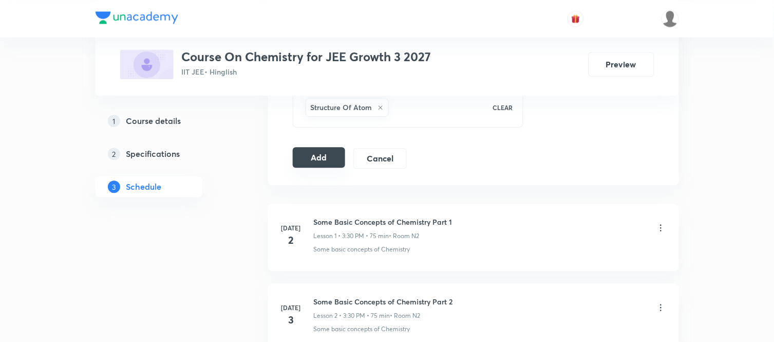
click at [303, 148] on button "Add" at bounding box center [319, 157] width 53 height 21
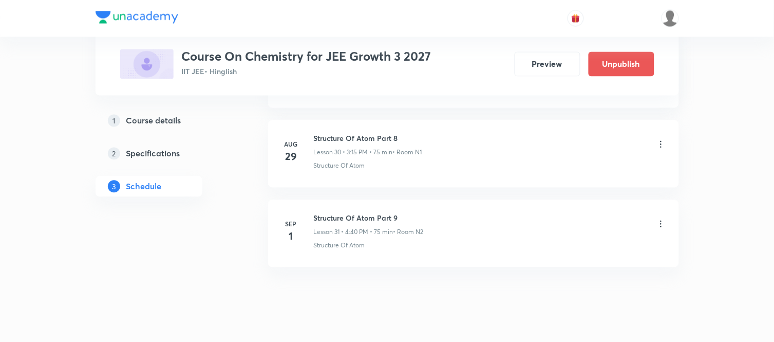
scroll to position [2480, 0]
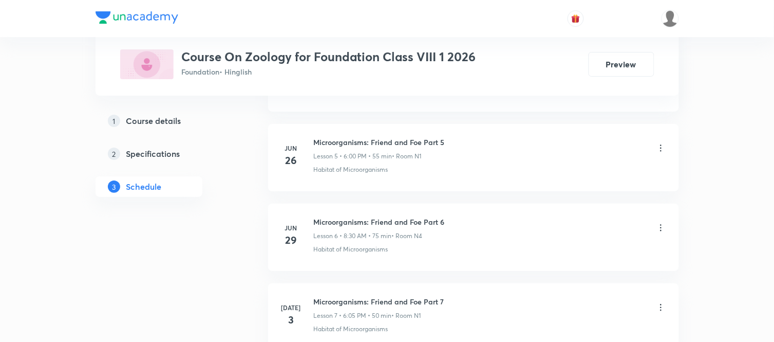
scroll to position [1518, 0]
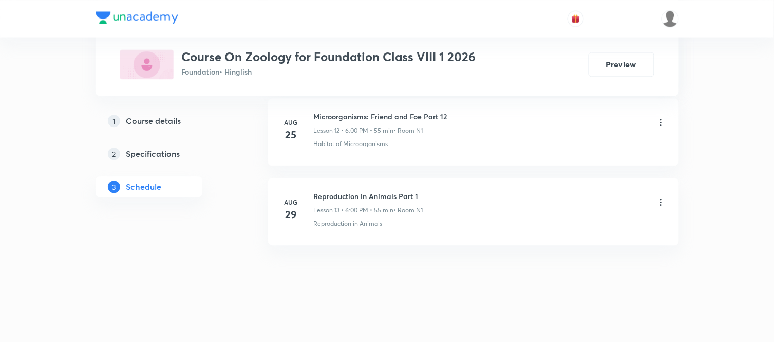
click at [347, 198] on h6 "Reproduction in Animals Part 1" at bounding box center [368, 196] width 109 height 11
copy h6 "Reproduction in Animals Part 1"
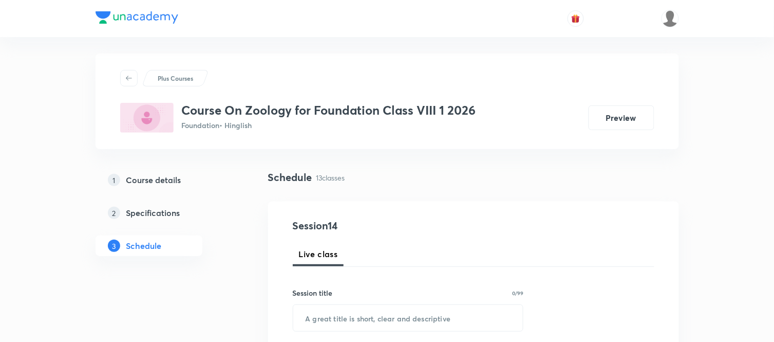
scroll to position [0, 0]
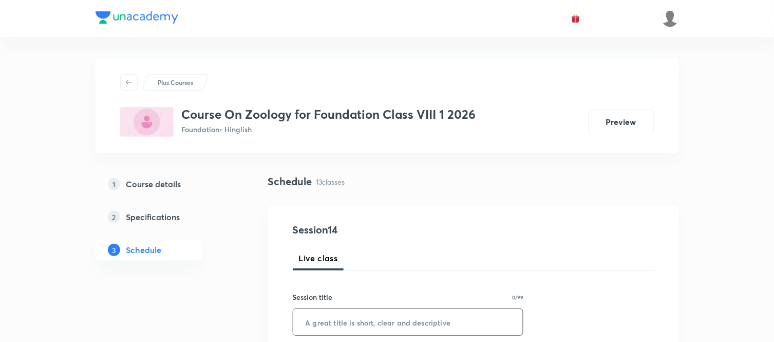
click at [312, 327] on input "text" at bounding box center [408, 322] width 230 height 26
paste input "Reproduction in Animals Part 1"
type input "Reproduction in Animals Part 2"
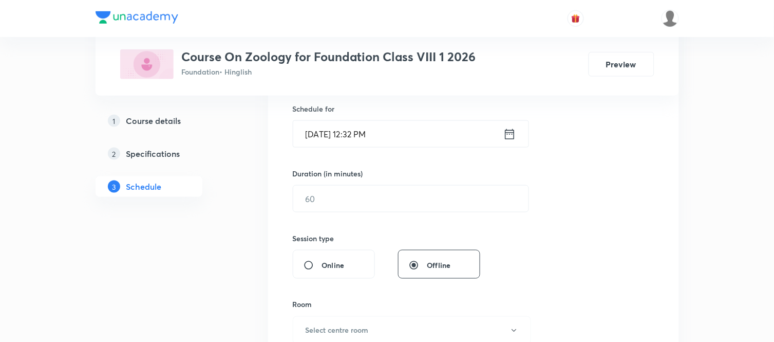
scroll to position [274, 0]
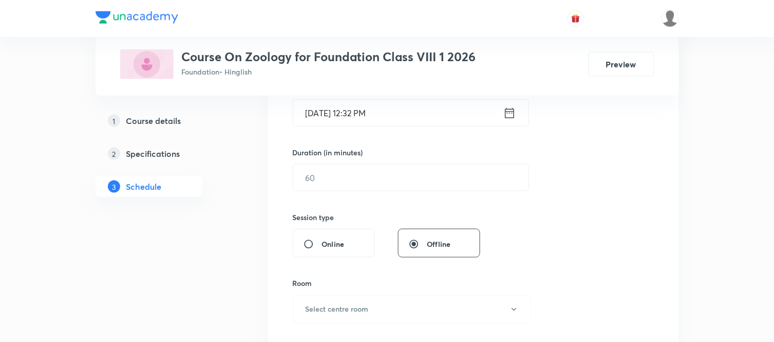
click at [512, 110] on icon at bounding box center [509, 113] width 13 height 14
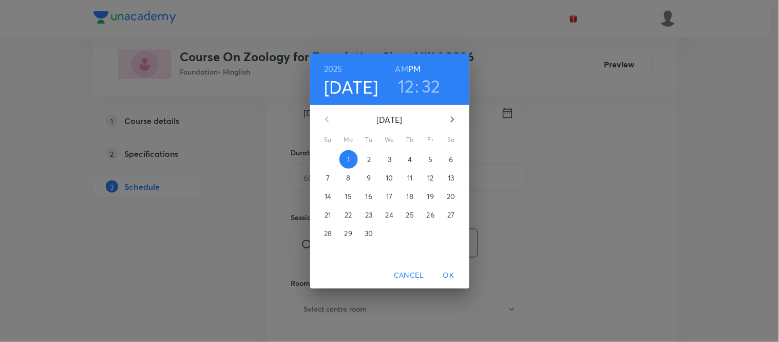
click at [402, 88] on h3 "12" at bounding box center [406, 86] width 16 height 22
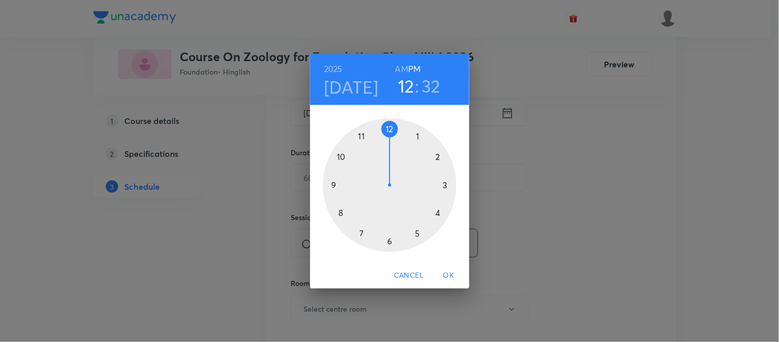
click at [387, 240] on div at bounding box center [390, 185] width 134 height 134
click at [388, 127] on div at bounding box center [390, 185] width 134 height 134
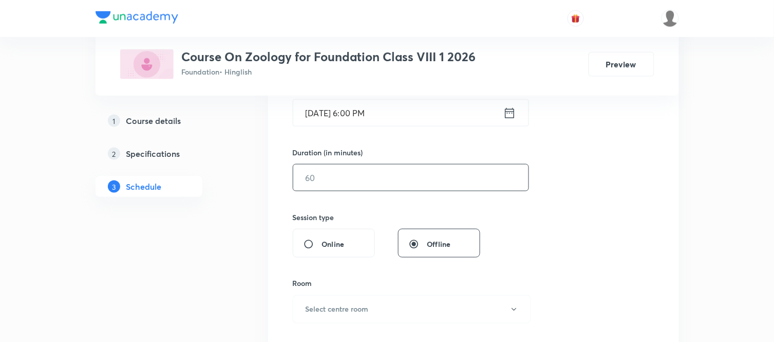
click at [341, 184] on input "text" at bounding box center [410, 177] width 235 height 26
type input "75"
click at [297, 300] on button "Select centre room" at bounding box center [412, 309] width 238 height 28
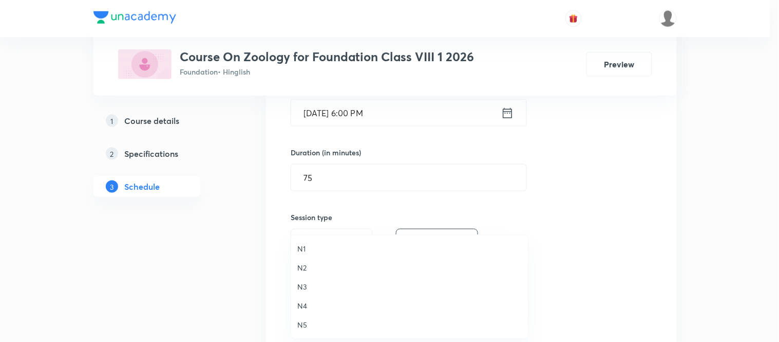
click at [306, 245] on span "N1" at bounding box center [409, 248] width 225 height 11
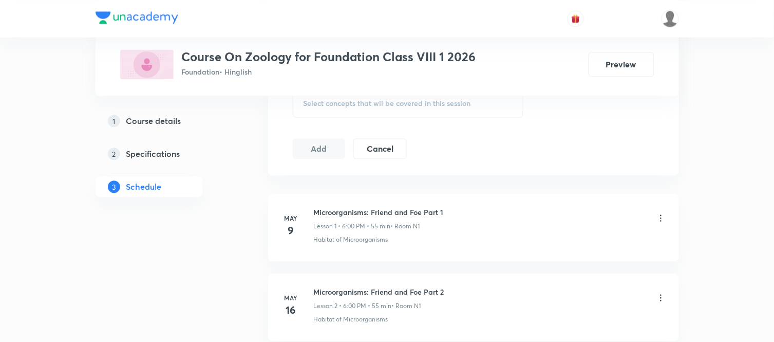
scroll to position [548, 0]
click at [353, 110] on div "Select concepts that wil be covered in this session" at bounding box center [408, 101] width 231 height 29
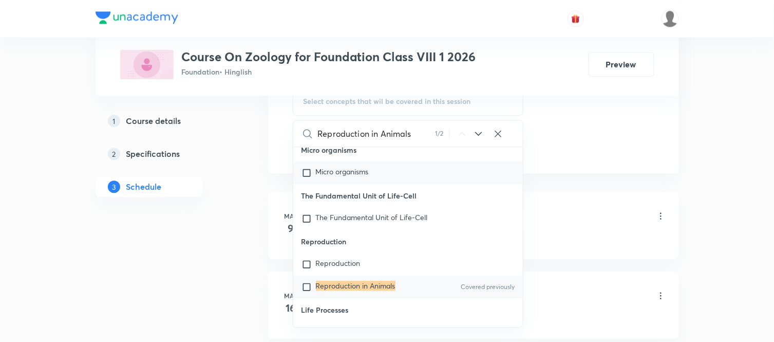
scroll to position [1723, 0]
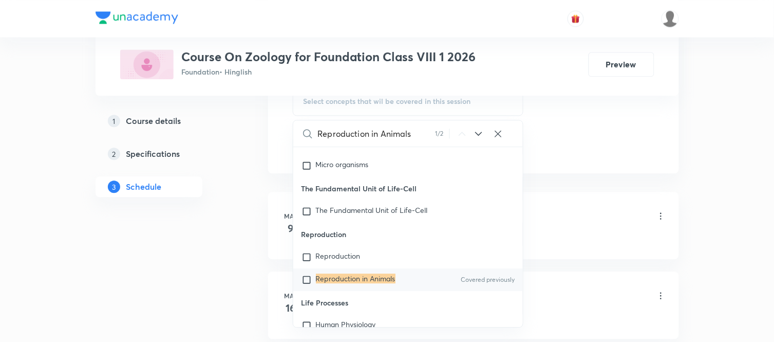
type input "Reproduction in Animals"
drag, startPoint x: 360, startPoint y: 274, endPoint x: 521, endPoint y: 181, distance: 186.0
click at [360, 275] on mark "Reproduction in Animals" at bounding box center [356, 278] width 80 height 10
checkbox input "true"
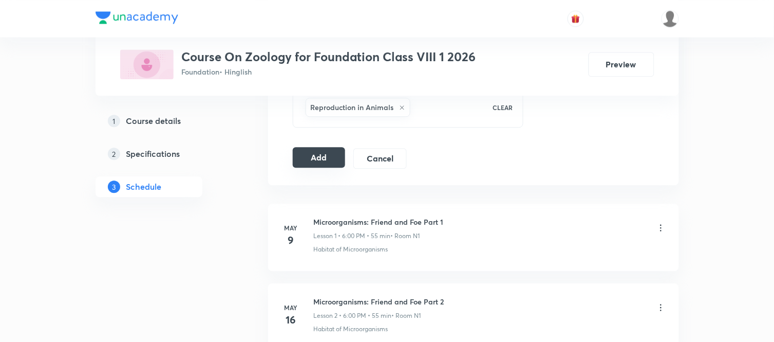
click at [331, 158] on button "Add" at bounding box center [319, 157] width 53 height 21
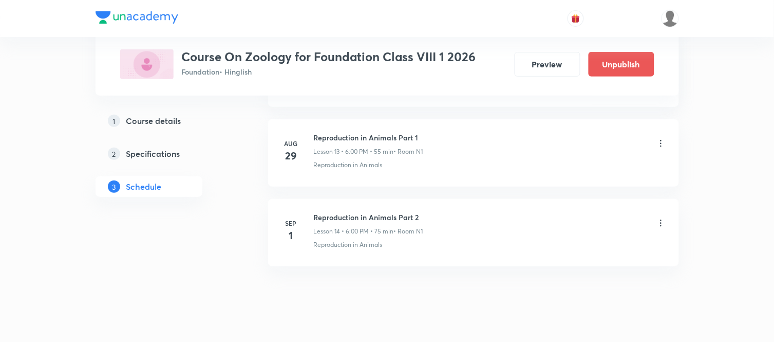
scroll to position [1126, 0]
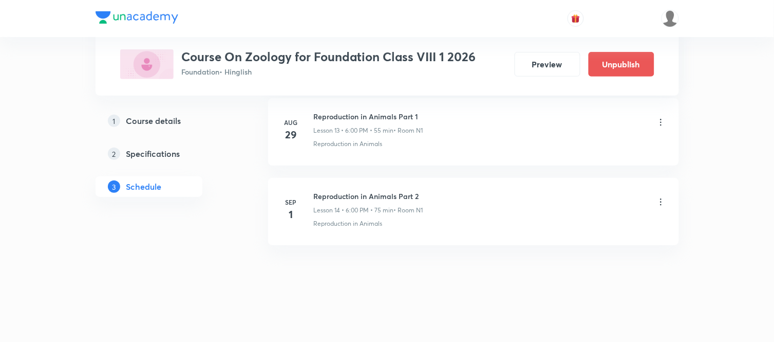
click at [666, 201] on li "[DATE] Reproduction in Animals Part 2 Lesson 14 • 6:00 PM • 75 min • Room N1 Re…" at bounding box center [473, 211] width 411 height 67
click at [658, 199] on icon at bounding box center [661, 202] width 10 height 10
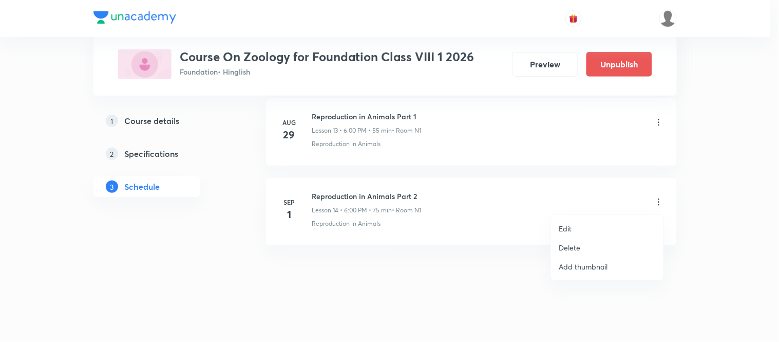
click at [564, 226] on p "Edit" at bounding box center [565, 228] width 13 height 11
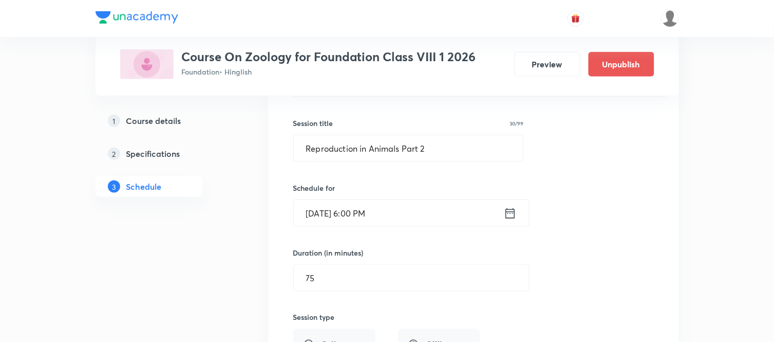
scroll to position [1217, 0]
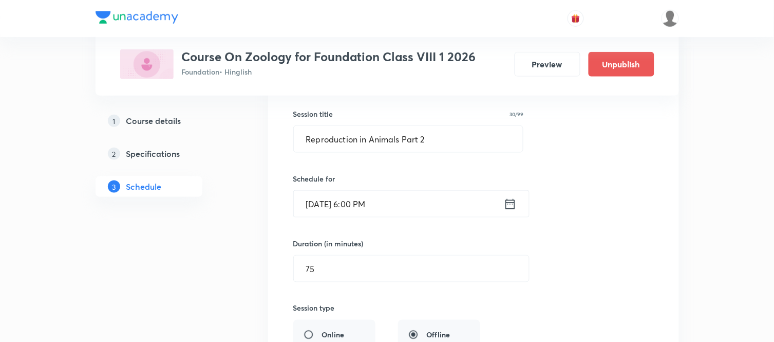
click at [340, 272] on input "75" at bounding box center [411, 268] width 235 height 26
type input "7"
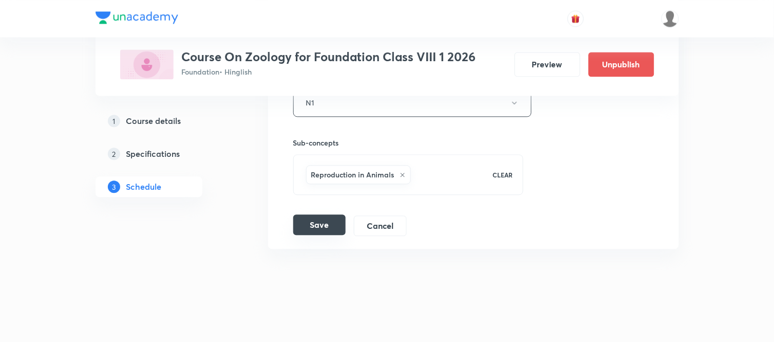
type input "55"
click at [320, 234] on button "Save" at bounding box center [319, 224] width 52 height 21
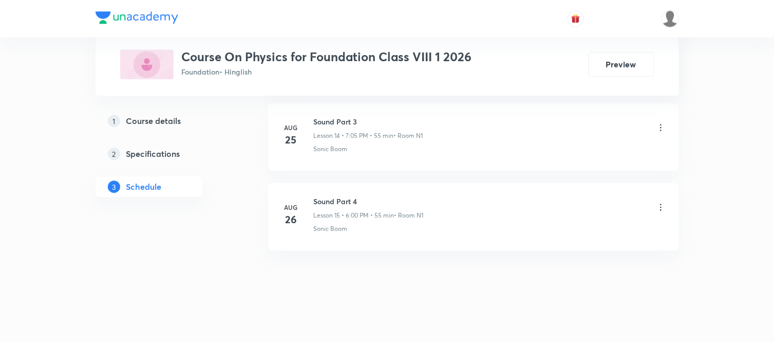
scroll to position [1677, 0]
click at [338, 198] on h6 "Sound Part 4" at bounding box center [369, 196] width 110 height 11
copy h6 "Sound Part 4"
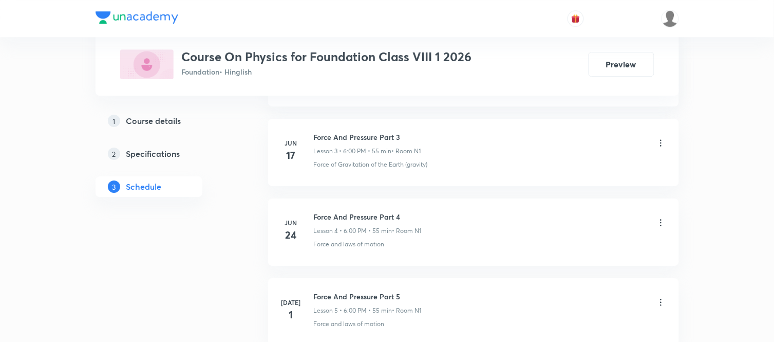
scroll to position [0, 0]
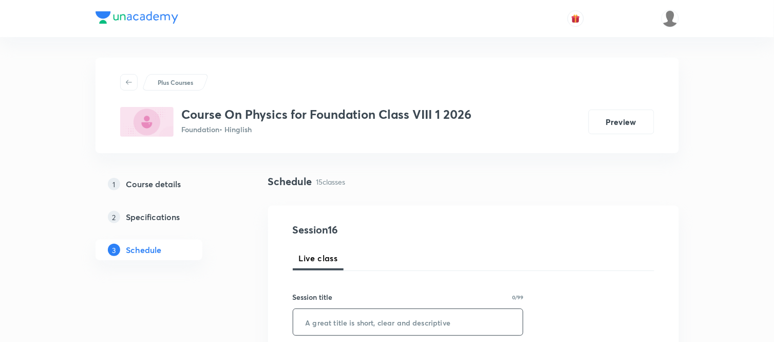
click at [335, 314] on input "text" at bounding box center [408, 322] width 230 height 26
paste input "Sound Part 4"
type input "Sound Part 5"
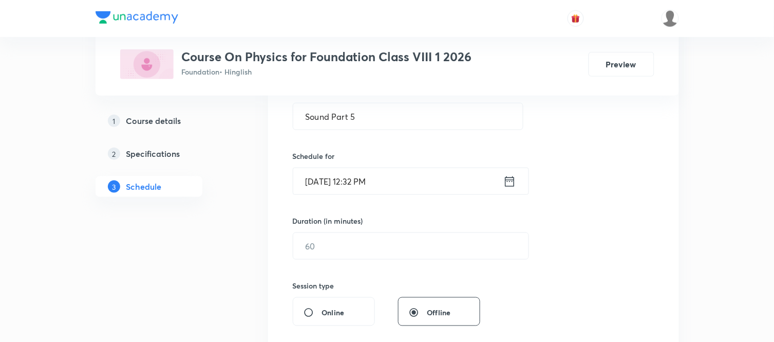
scroll to position [228, 0]
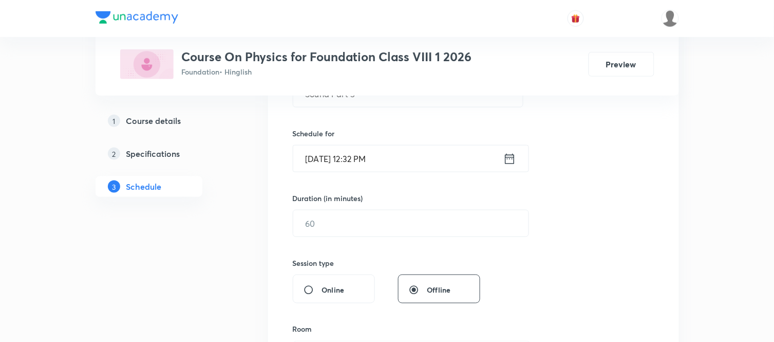
click at [512, 157] on icon at bounding box center [509, 158] width 9 height 10
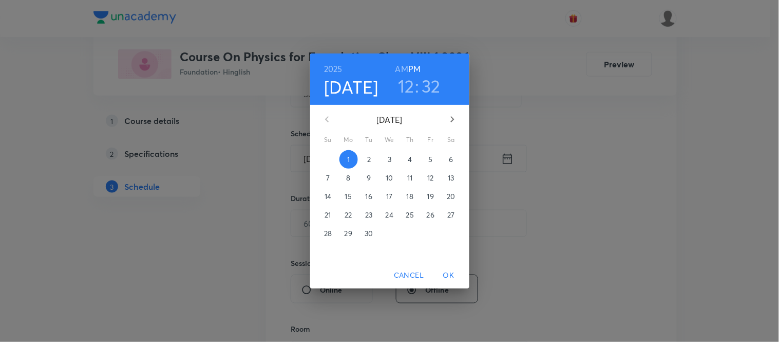
click at [406, 86] on h3 "12" at bounding box center [406, 86] width 16 height 22
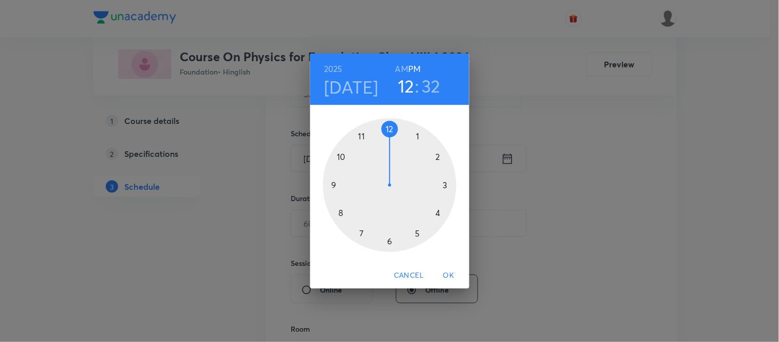
click at [362, 233] on div at bounding box center [390, 185] width 134 height 134
click at [418, 135] on div at bounding box center [390, 185] width 134 height 134
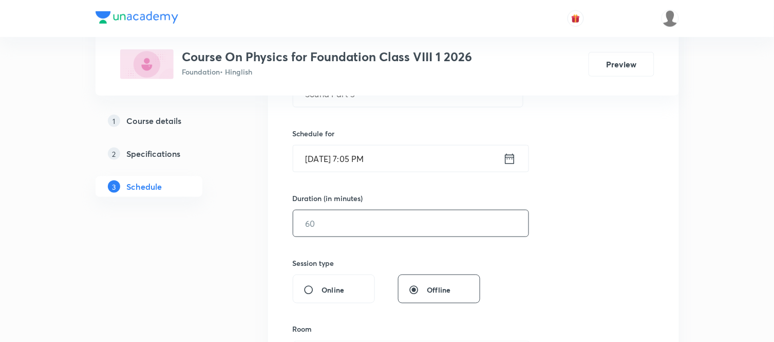
click at [350, 232] on input "text" at bounding box center [410, 223] width 235 height 26
type input "55"
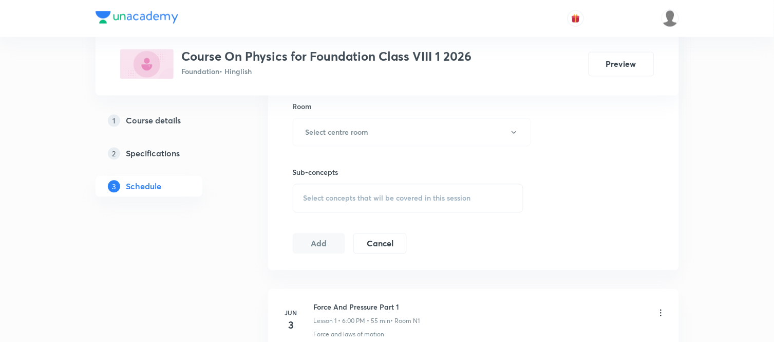
scroll to position [456, 0]
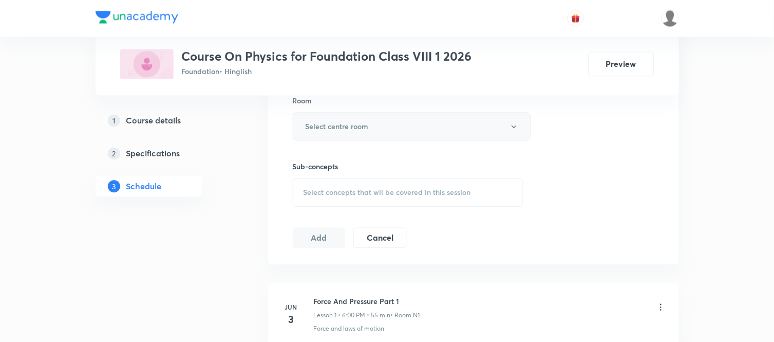
click at [332, 131] on h6 "Select centre room" at bounding box center [337, 126] width 63 height 11
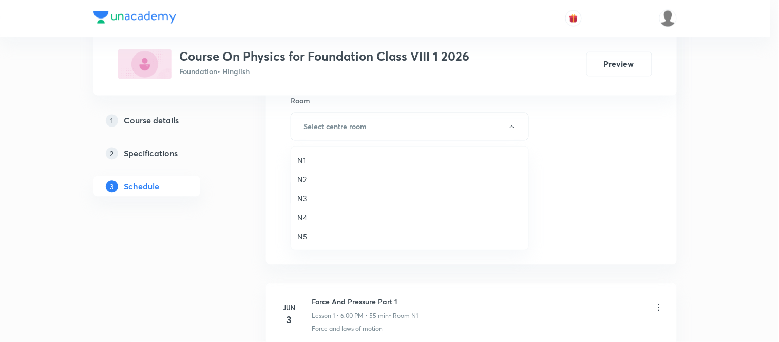
click at [302, 157] on span "N1" at bounding box center [409, 160] width 225 height 11
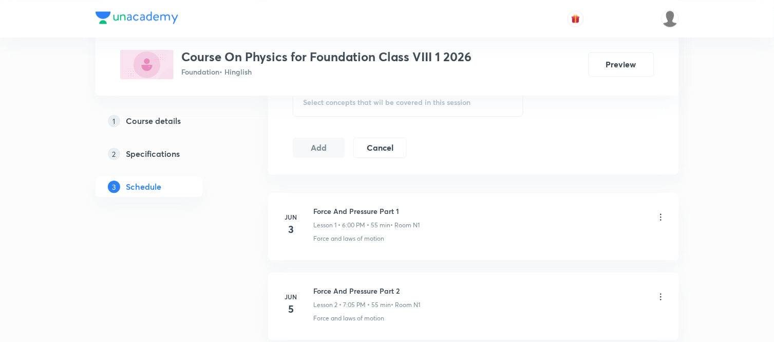
scroll to position [548, 0]
click at [420, 110] on div "Select concepts that wil be covered in this session" at bounding box center [408, 101] width 231 height 29
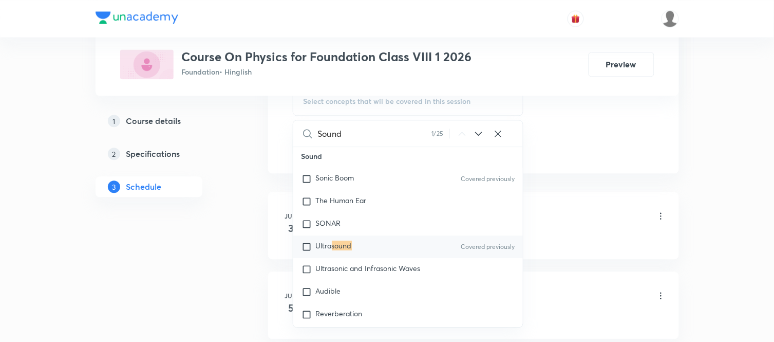
scroll to position [0, 0]
type input "Sound"
click at [356, 250] on div "Ultra sound Covered previously" at bounding box center [408, 249] width 230 height 23
checkbox input "true"
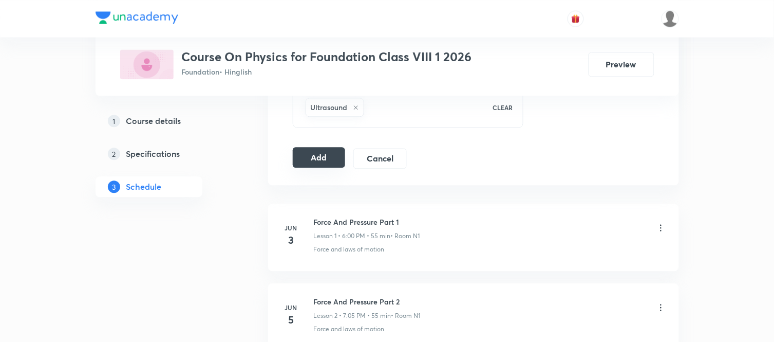
click at [321, 162] on button "Add" at bounding box center [319, 157] width 53 height 21
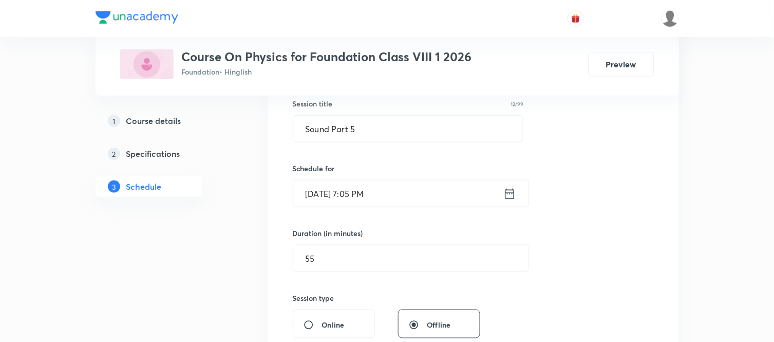
scroll to position [493, 0]
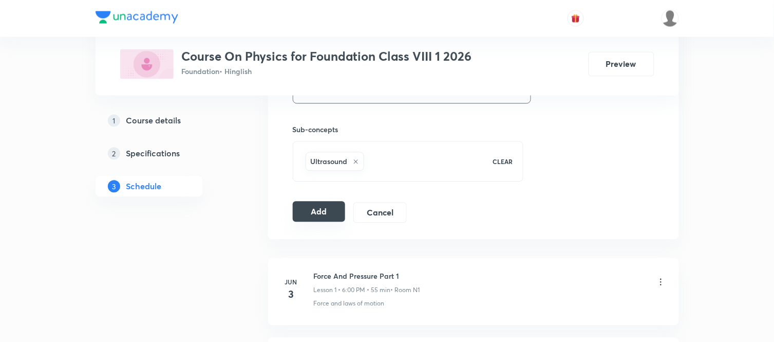
click at [299, 215] on button "Add" at bounding box center [319, 211] width 53 height 21
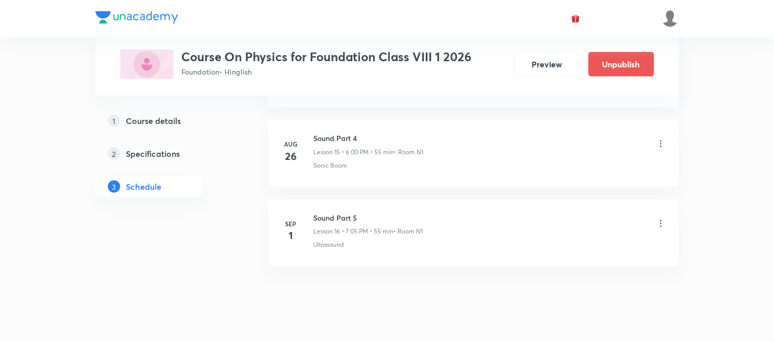
scroll to position [1285, 0]
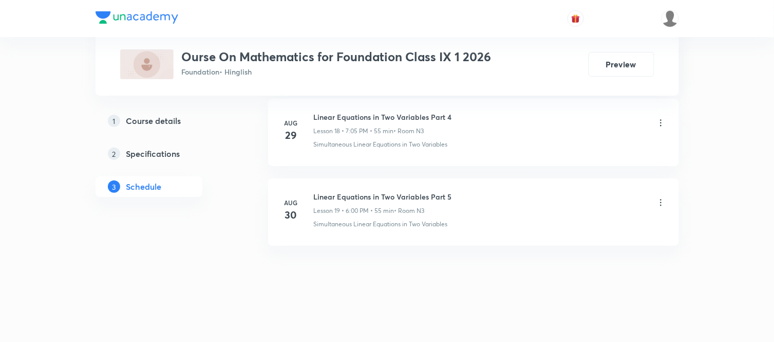
scroll to position [1997, 0]
click at [387, 197] on h6 "Linear Equations in Two Variables Part 5" at bounding box center [383, 196] width 138 height 11
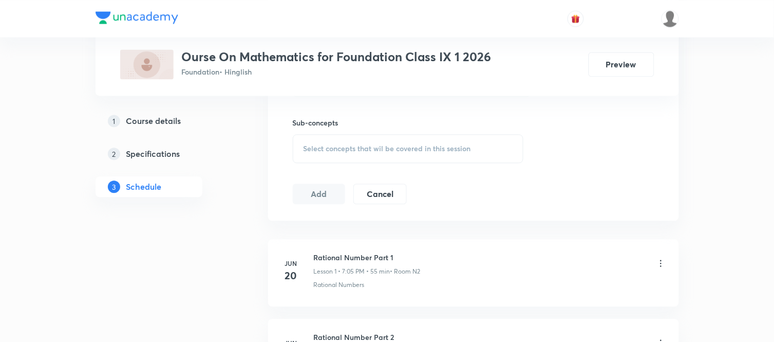
scroll to position [201, 0]
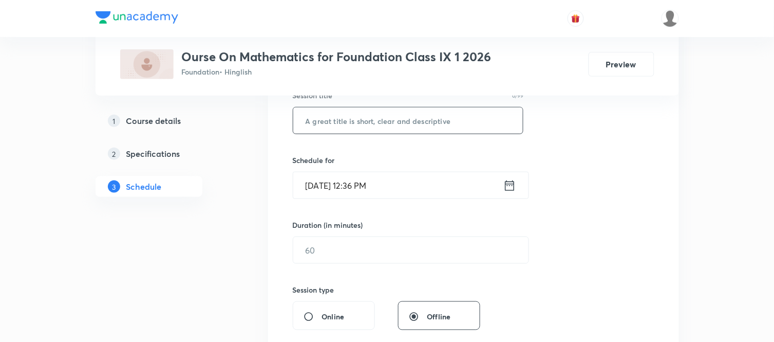
click at [376, 125] on input "text" at bounding box center [408, 120] width 230 height 26
paste input "Linear Equations in Two Variables Part 5"
type input "Linear Equations in Two Variables Part 6"
click at [511, 186] on icon at bounding box center [509, 185] width 13 height 14
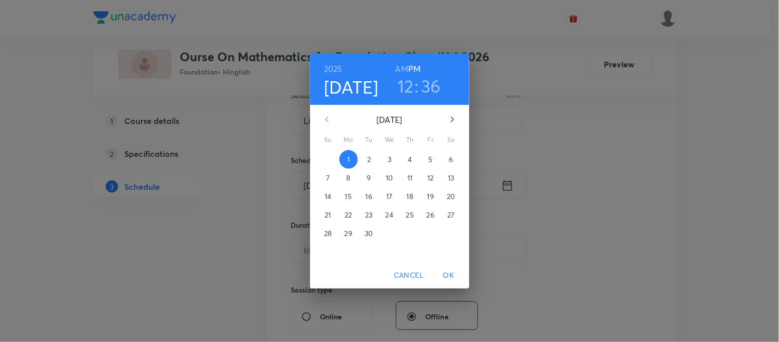
click at [400, 84] on h3 "12" at bounding box center [406, 86] width 16 height 22
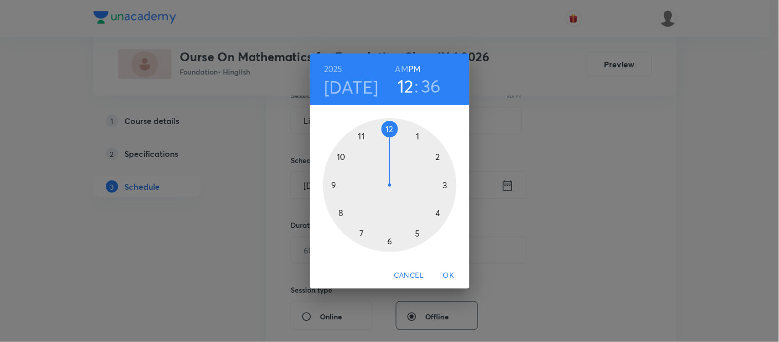
click at [387, 239] on div at bounding box center [390, 185] width 134 height 134
click at [387, 126] on div at bounding box center [390, 185] width 134 height 134
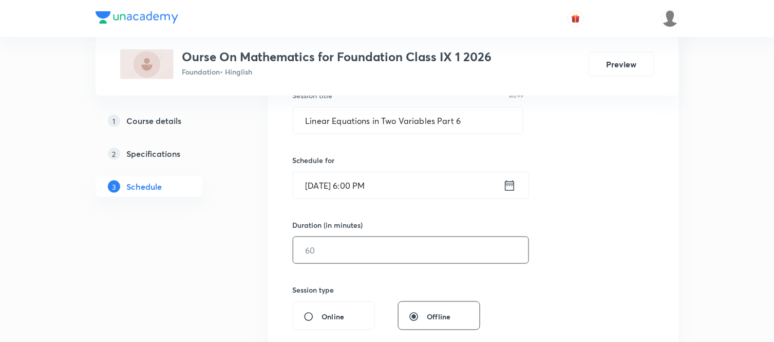
click at [327, 248] on input "text" at bounding box center [410, 250] width 235 height 26
type input "55"
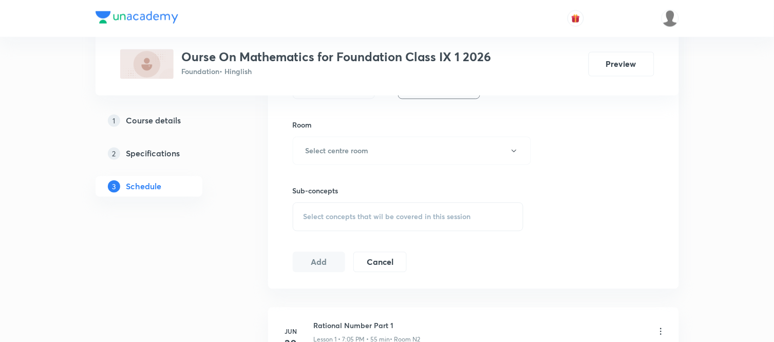
scroll to position [453, 0]
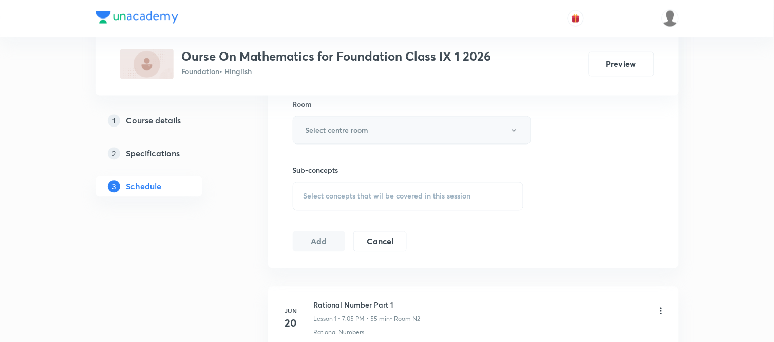
click at [393, 132] on button "Select centre room" at bounding box center [412, 130] width 238 height 28
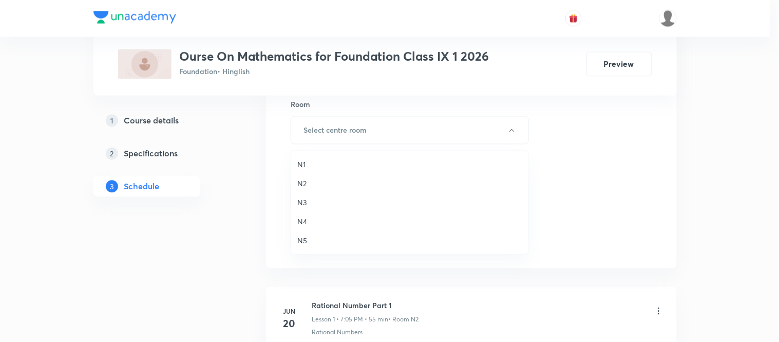
click at [300, 182] on span "N2" at bounding box center [409, 183] width 225 height 11
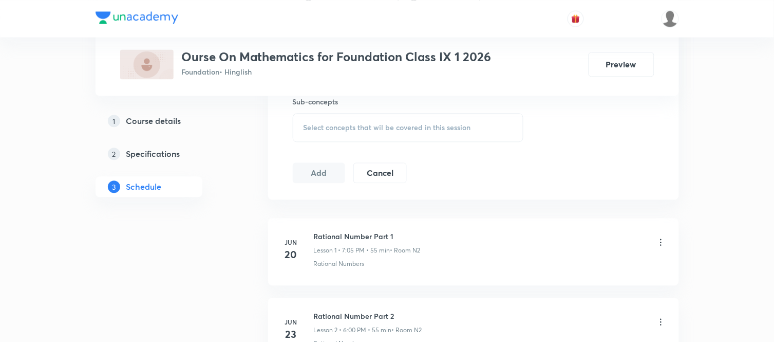
scroll to position [544, 0]
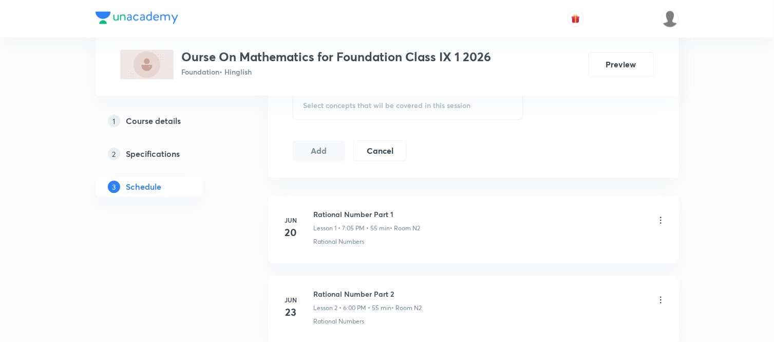
click at [344, 101] on span "Select concepts that wil be covered in this session" at bounding box center [387, 105] width 167 height 8
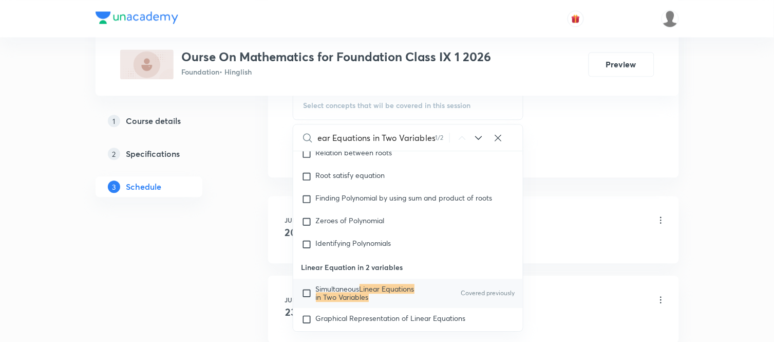
scroll to position [1640, 0]
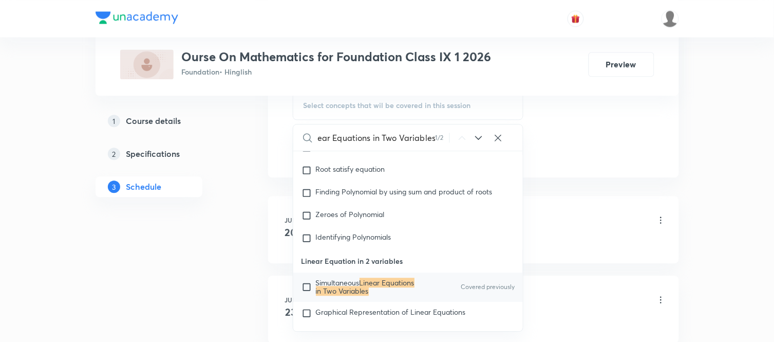
type input "Linear Equations in Two Variables"
click at [378, 288] on p "Simultaneous Linear Equations in Two Variables" at bounding box center [368, 286] width 104 height 16
checkbox input "true"
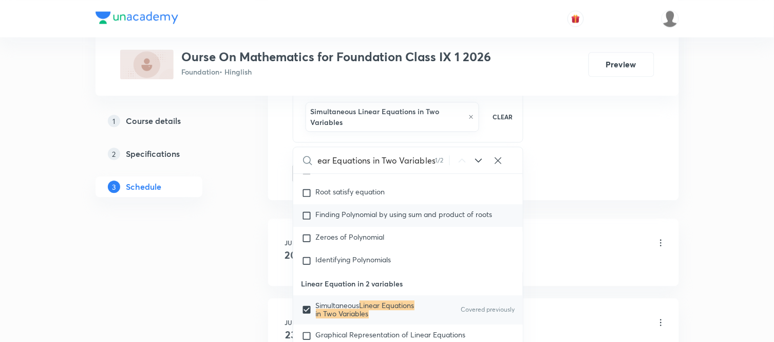
scroll to position [0, 0]
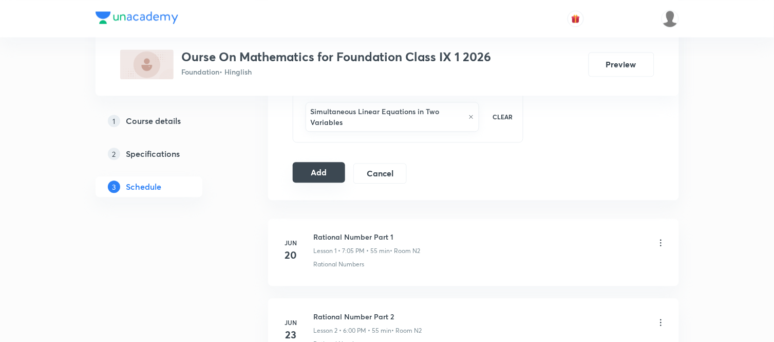
click at [315, 176] on button "Add" at bounding box center [319, 172] width 53 height 21
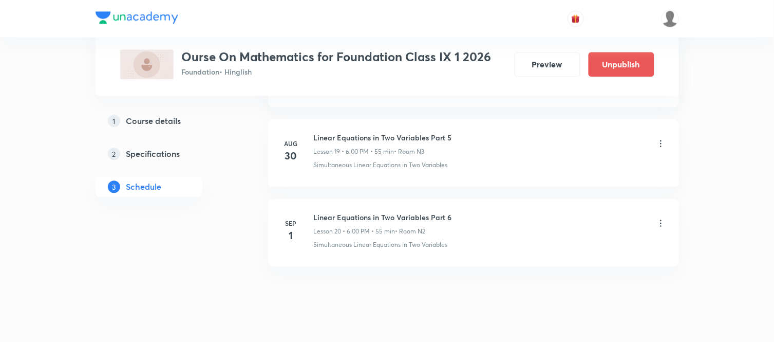
scroll to position [1604, 0]
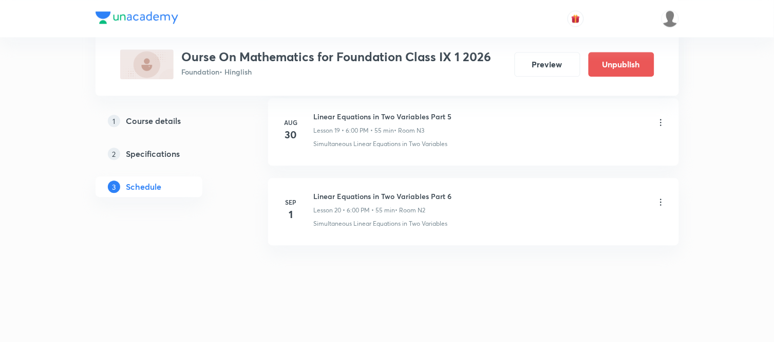
drag, startPoint x: 522, startPoint y: 351, endPoint x: 519, endPoint y: 368, distance: 17.1
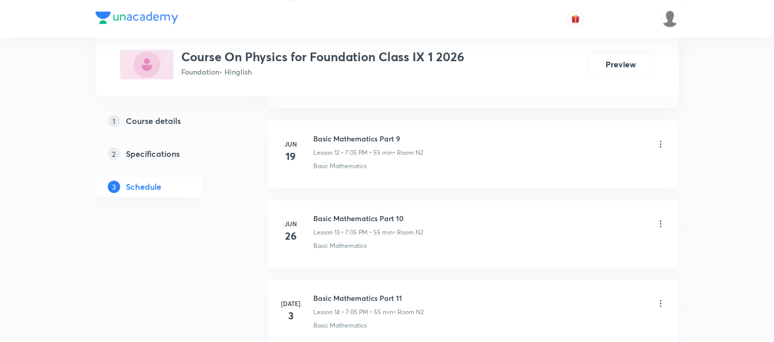
scroll to position [2795, 0]
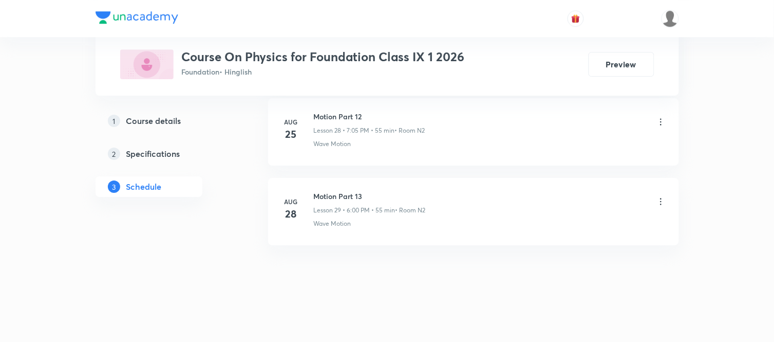
click at [335, 197] on h6 "Motion Part 13" at bounding box center [370, 196] width 112 height 11
copy h6 "Motion Part 13"
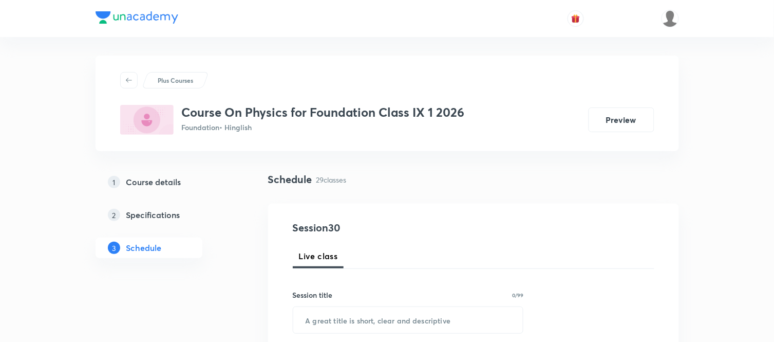
scroll to position [0, 0]
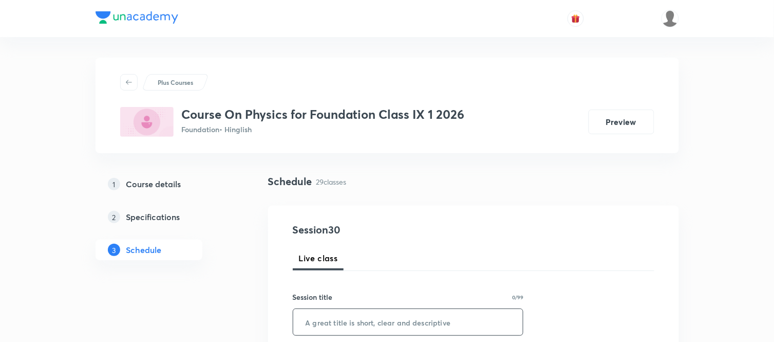
click at [346, 325] on input "text" at bounding box center [408, 322] width 230 height 26
paste input "Motion Part 13"
type input "Motion Part 14"
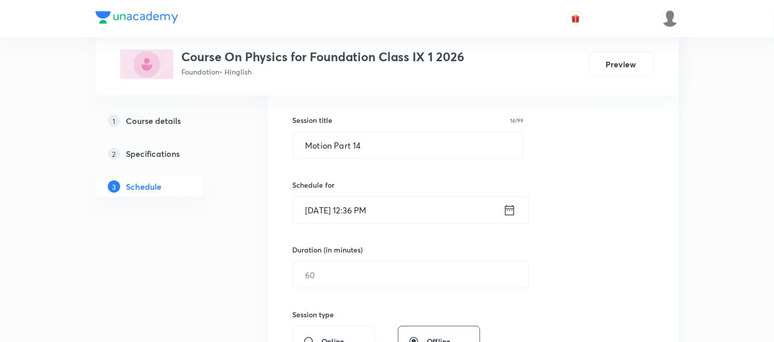
scroll to position [182, 0]
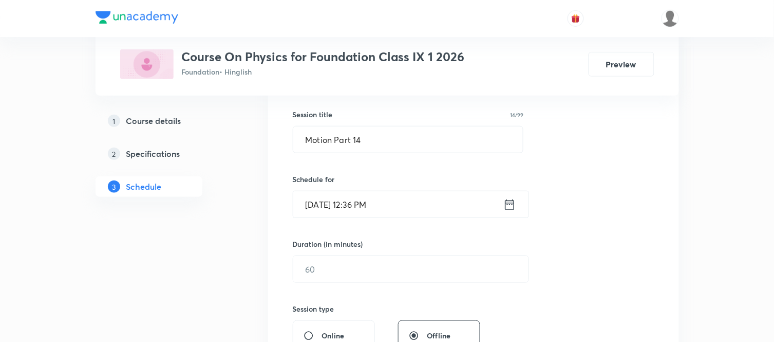
click at [510, 204] on icon at bounding box center [509, 204] width 13 height 14
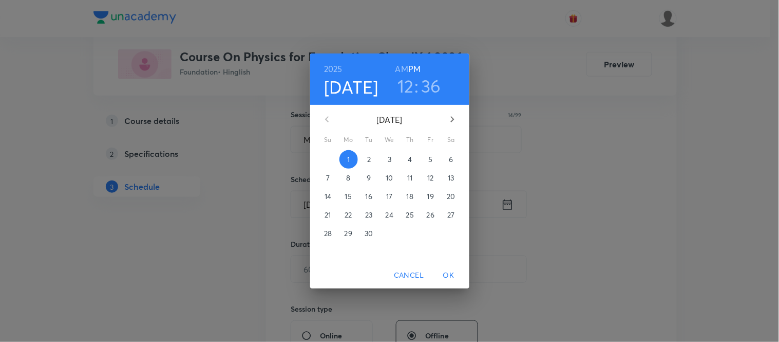
click at [408, 81] on h3 "12" at bounding box center [406, 86] width 16 height 22
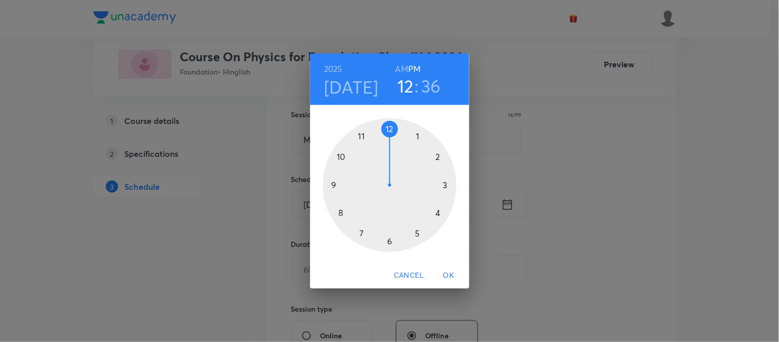
click at [358, 233] on div at bounding box center [390, 185] width 134 height 134
click at [417, 134] on div at bounding box center [390, 185] width 134 height 134
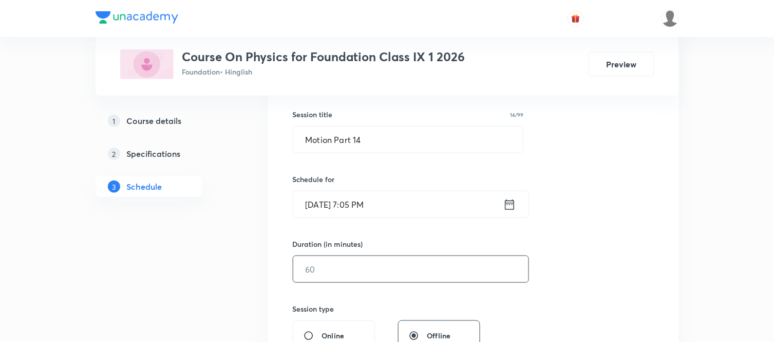
click at [356, 265] on input "text" at bounding box center [410, 269] width 235 height 26
type input "55"
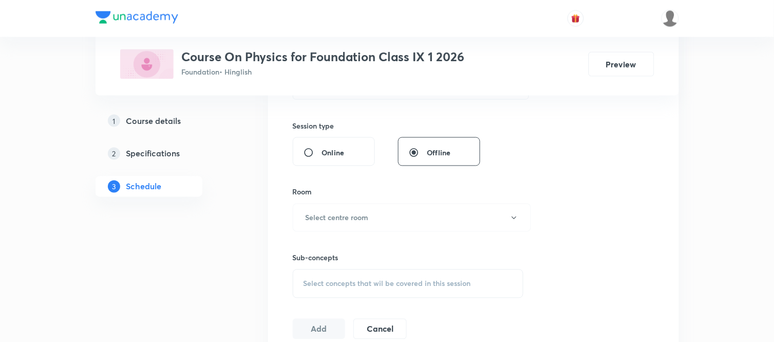
scroll to position [388, 0]
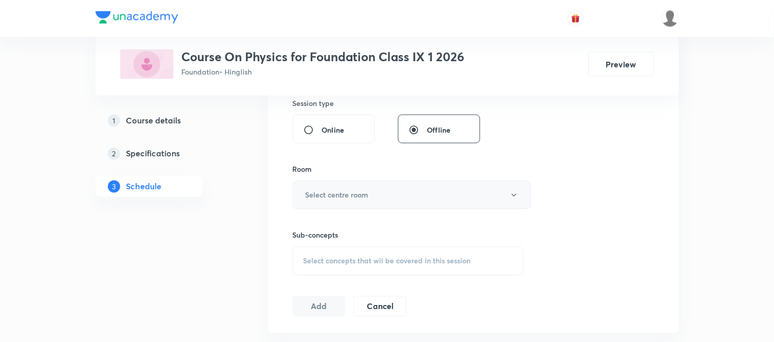
click at [343, 196] on h6 "Select centre room" at bounding box center [337, 195] width 63 height 11
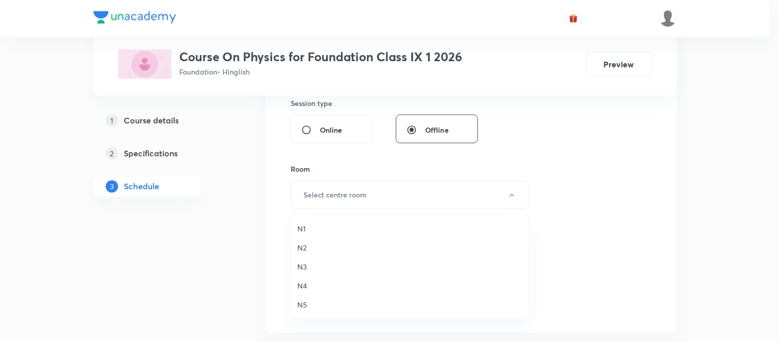
click at [307, 247] on span "N2" at bounding box center [409, 247] width 225 height 11
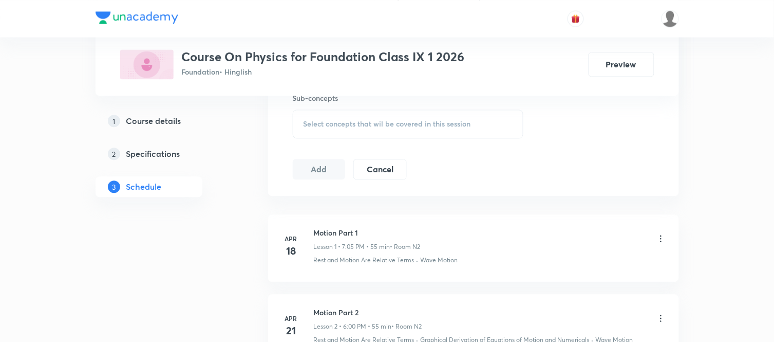
scroll to position [502, 0]
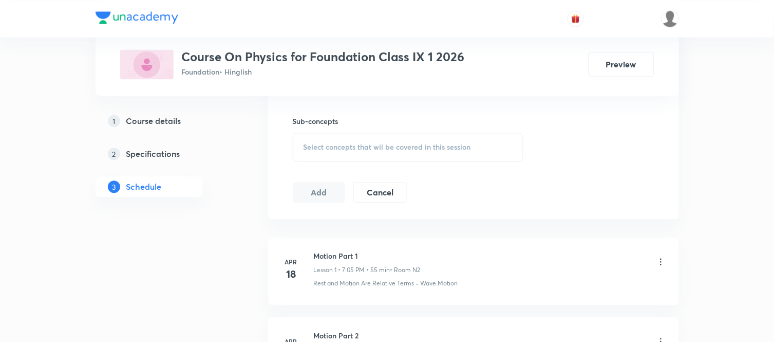
click at [343, 152] on div "Select concepts that wil be covered in this session" at bounding box center [408, 147] width 231 height 29
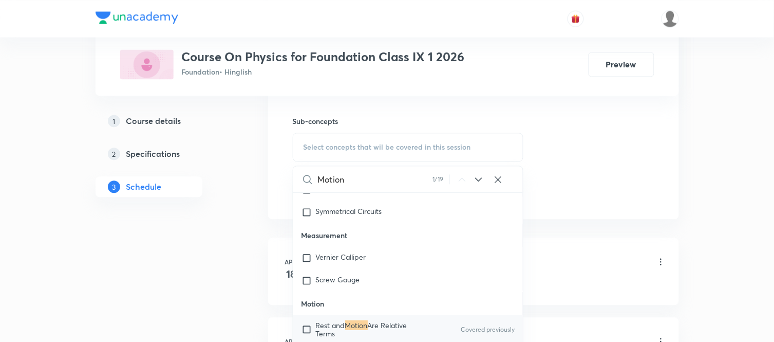
scroll to position [1079, 0]
type input "Motion"
click at [360, 321] on mark "Motion" at bounding box center [356, 324] width 23 height 10
checkbox input "true"
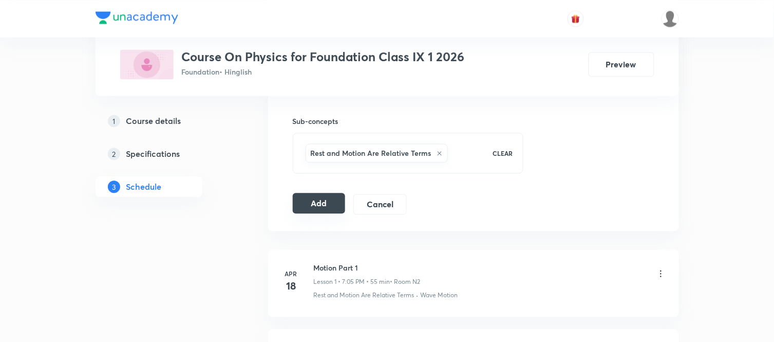
click at [321, 207] on button "Add" at bounding box center [319, 203] width 53 height 21
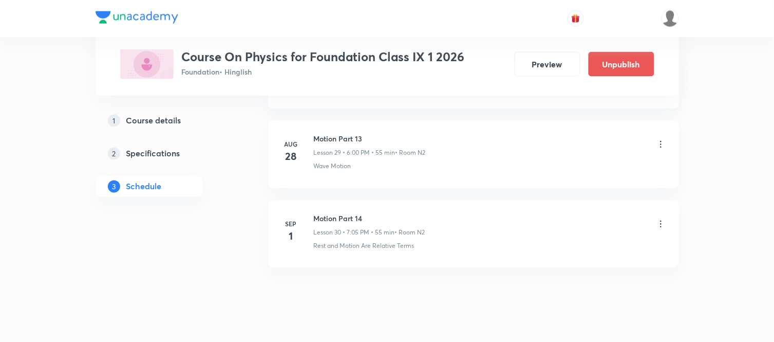
scroll to position [2402, 0]
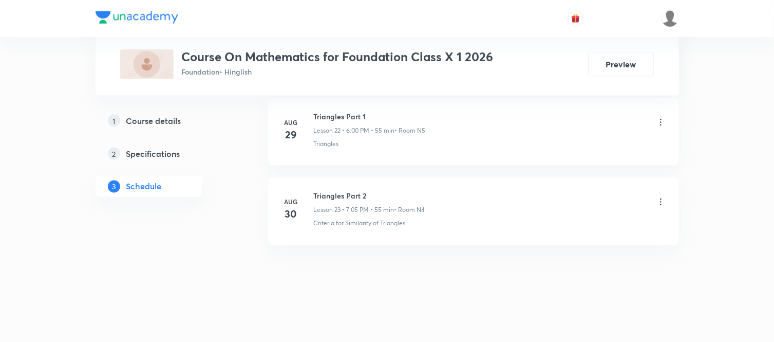
click at [340, 198] on h6 "Triangles Part 2" at bounding box center [369, 196] width 111 height 11
copy h6 "Triangles Part 2"
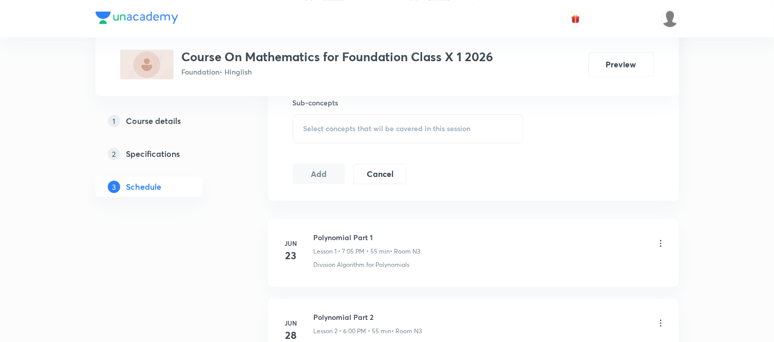
scroll to position [221, 0]
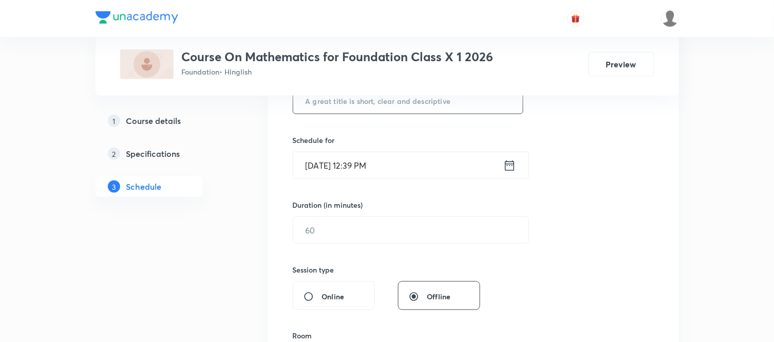
click at [348, 106] on input "text" at bounding box center [408, 100] width 230 height 26
paste input "Triangles Part 2"
type input "Triangles Part 3"
click at [513, 167] on icon at bounding box center [509, 165] width 13 height 14
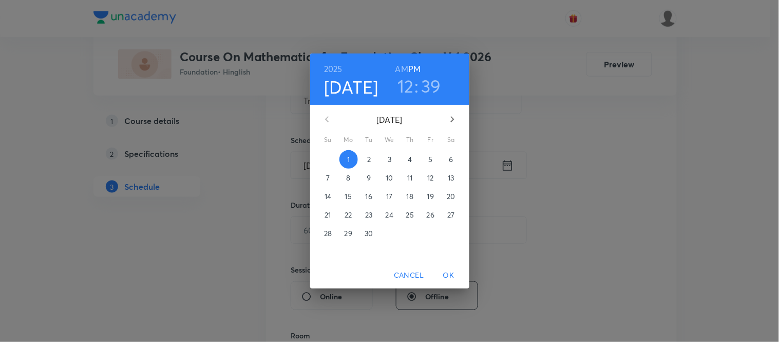
click at [406, 82] on h3 "12" at bounding box center [406, 86] width 16 height 22
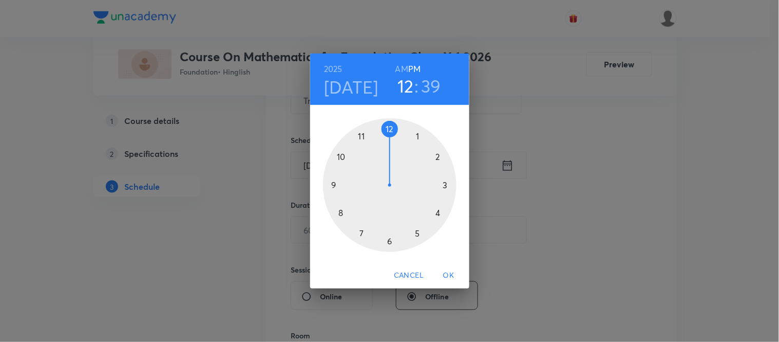
click at [361, 233] on div at bounding box center [390, 185] width 134 height 134
click at [417, 133] on div at bounding box center [390, 185] width 134 height 134
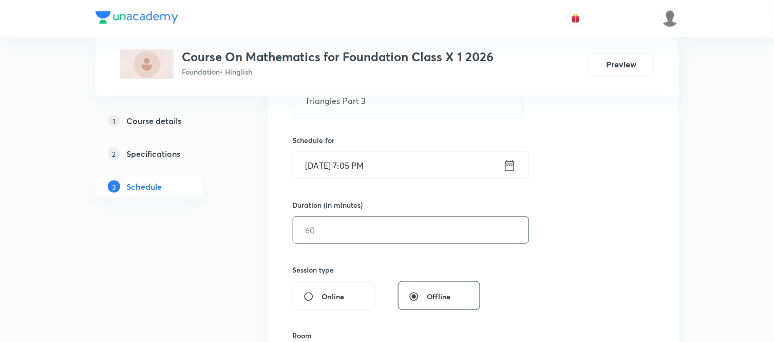
click at [331, 237] on input "text" at bounding box center [410, 230] width 235 height 26
type input "55"
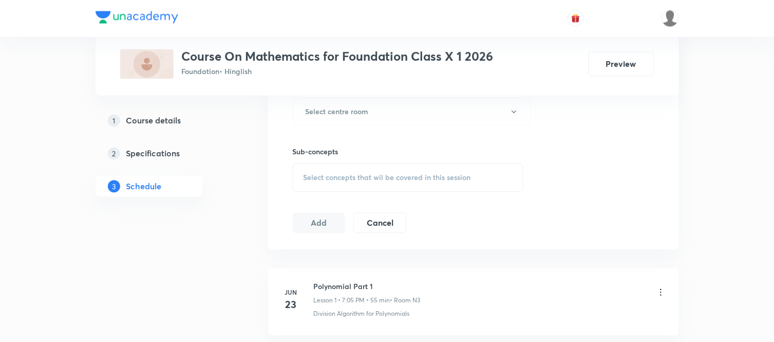
scroll to position [473, 0]
click at [330, 115] on h6 "Select centre room" at bounding box center [337, 110] width 63 height 11
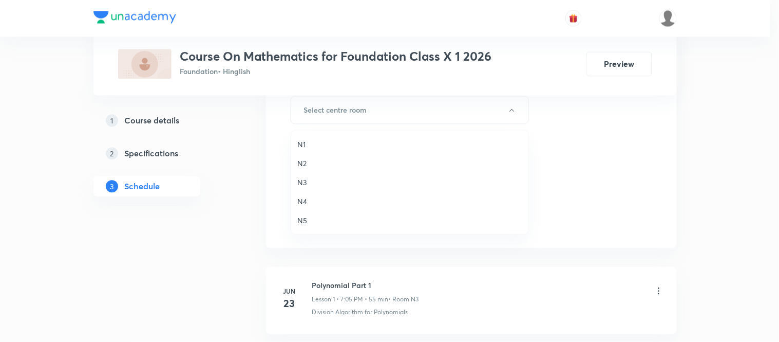
click at [304, 179] on span "N3" at bounding box center [409, 182] width 225 height 11
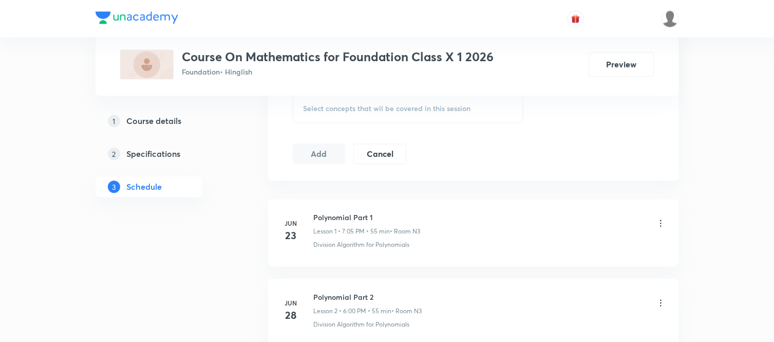
scroll to position [541, 0]
click at [366, 96] on div "Select concepts that wil be covered in this session" at bounding box center [408, 108] width 231 height 29
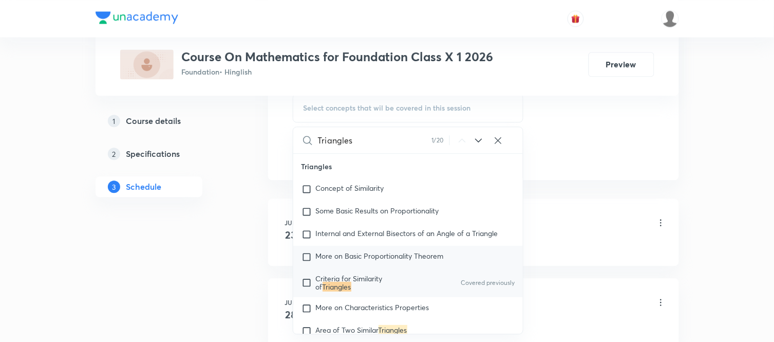
scroll to position [3017, 0]
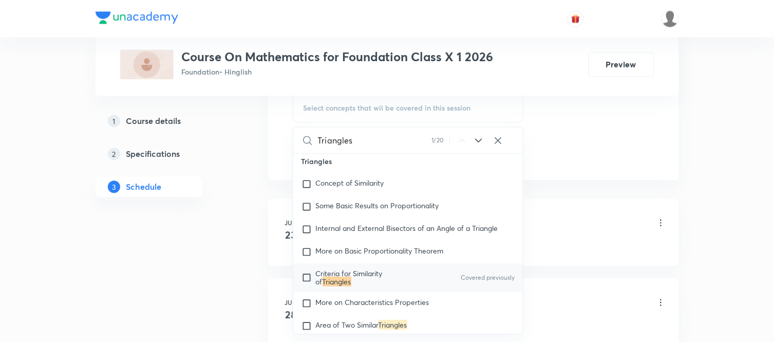
type input "Triangles"
click at [328, 286] on mark "Triangles" at bounding box center [337, 281] width 29 height 10
checkbox input "true"
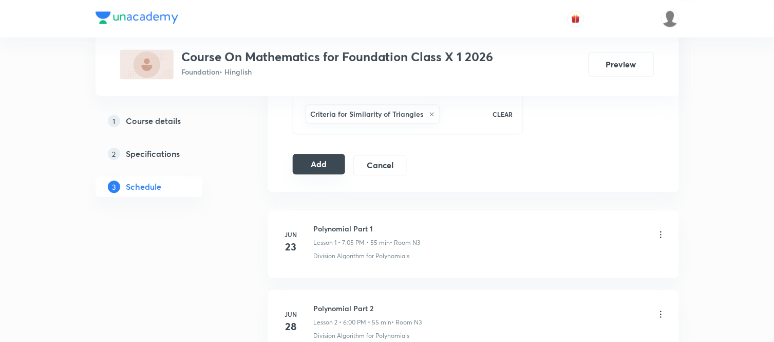
click at [322, 169] on button "Add" at bounding box center [319, 164] width 53 height 21
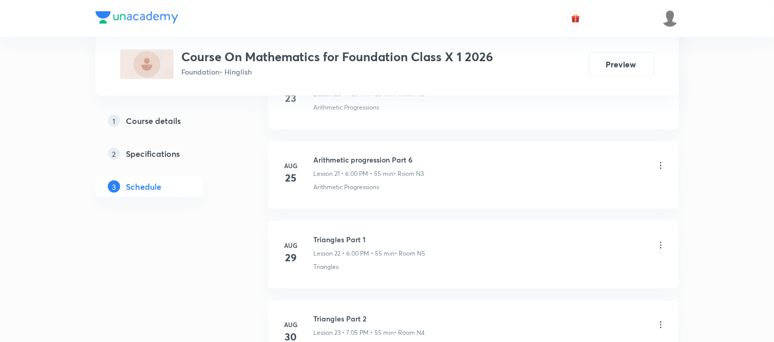
scroll to position [2328, 0]
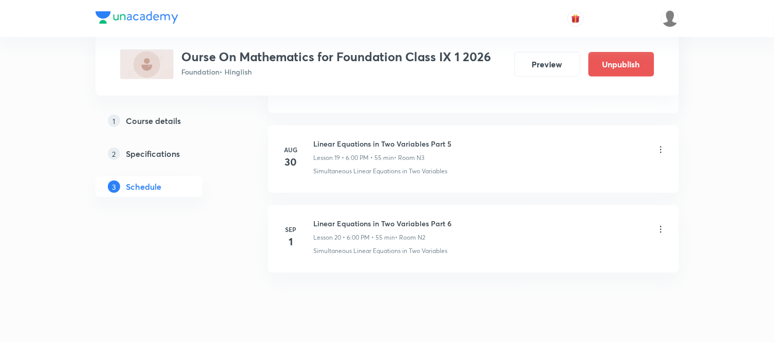
scroll to position [2077, 0]
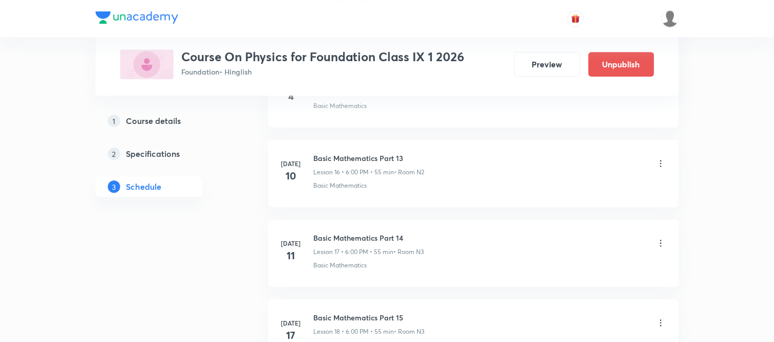
scroll to position [2875, 0]
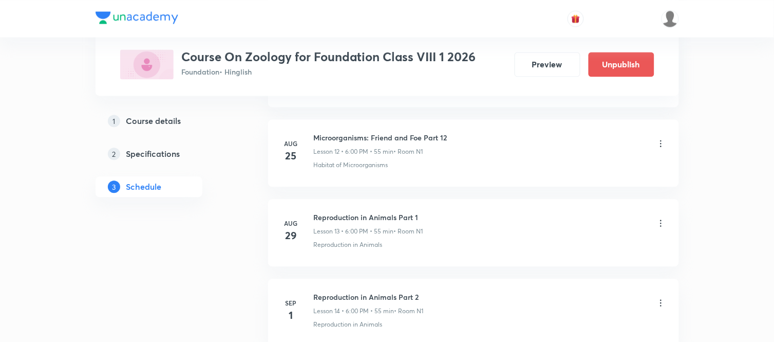
scroll to position [1598, 0]
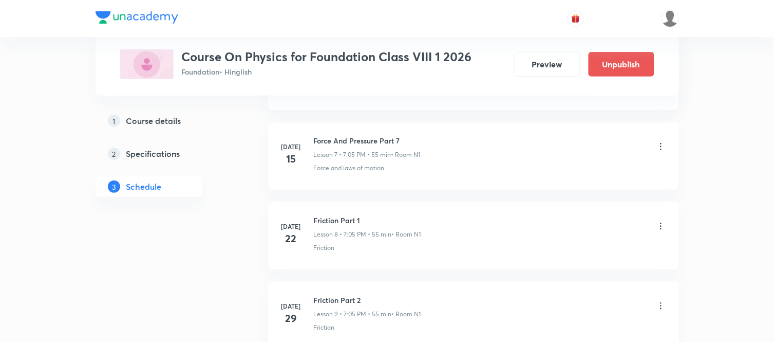
scroll to position [1758, 0]
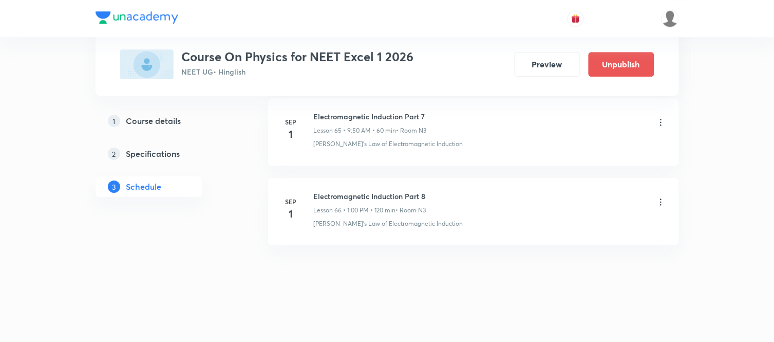
click at [658, 203] on icon at bounding box center [661, 202] width 10 height 10
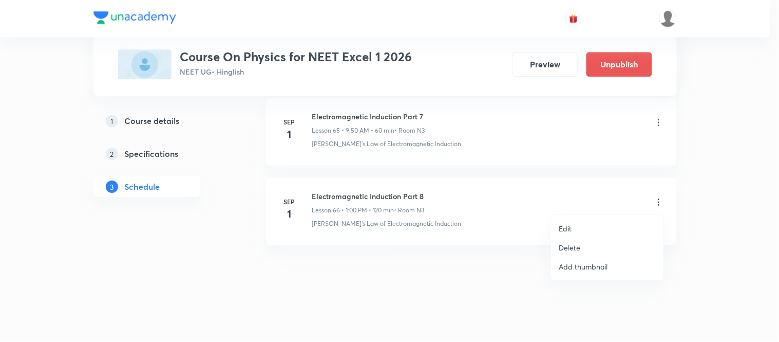
click at [566, 244] on p "Delete" at bounding box center [570, 247] width 22 height 11
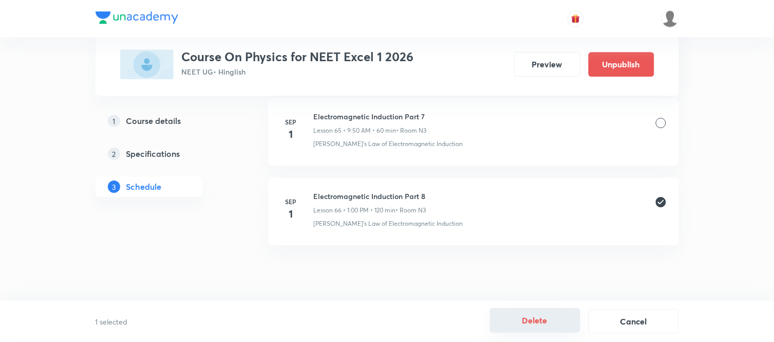
click at [548, 326] on button "Delete" at bounding box center [535, 320] width 90 height 25
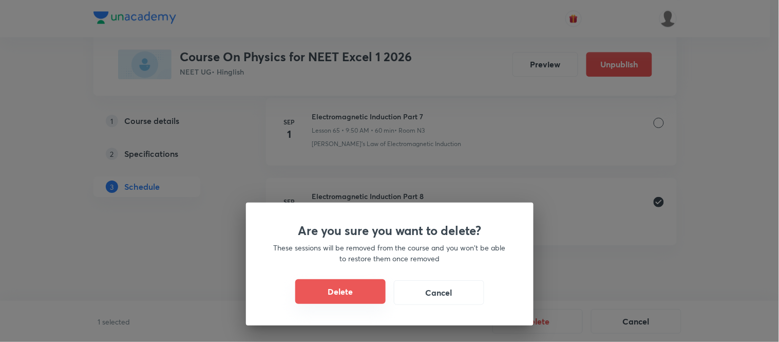
click at [305, 289] on button "Delete" at bounding box center [340, 291] width 90 height 25
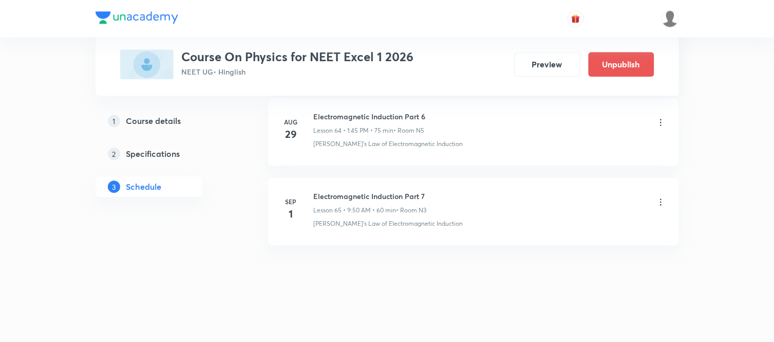
scroll to position [5665, 0]
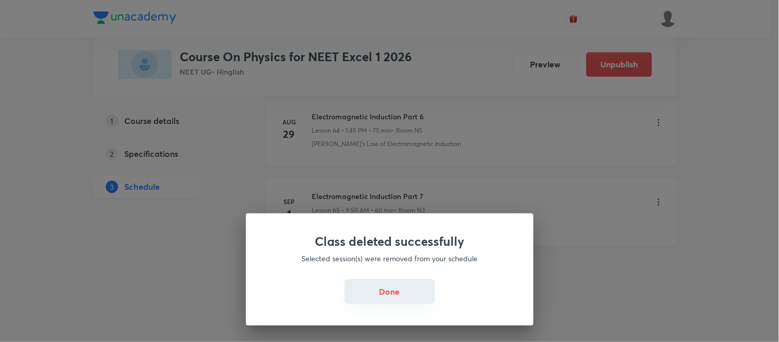
click at [369, 290] on button "Done" at bounding box center [390, 291] width 90 height 25
